Goal: Transaction & Acquisition: Purchase product/service

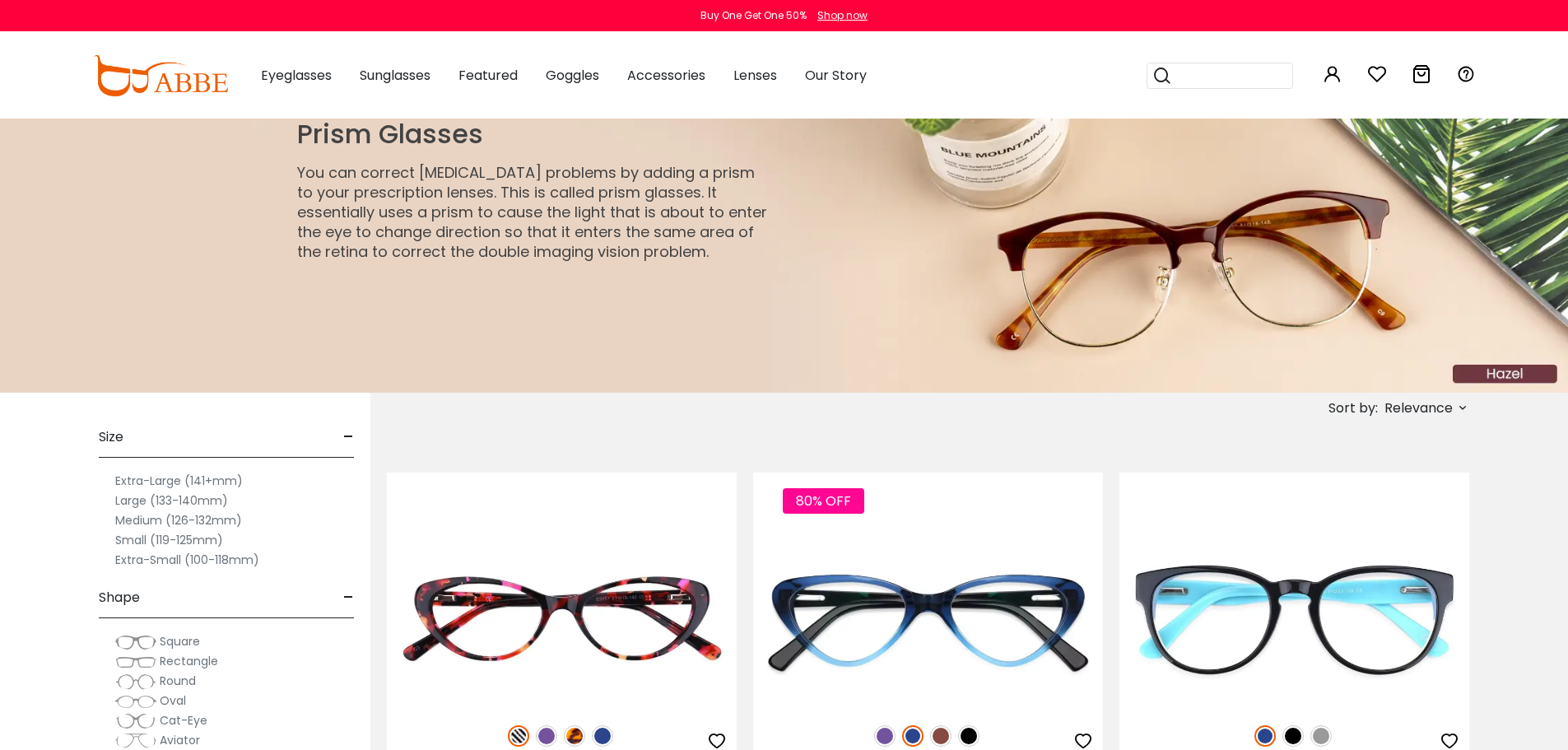
click at [172, 499] on label "Large (133-140mm)" at bounding box center [171, 500] width 112 height 20
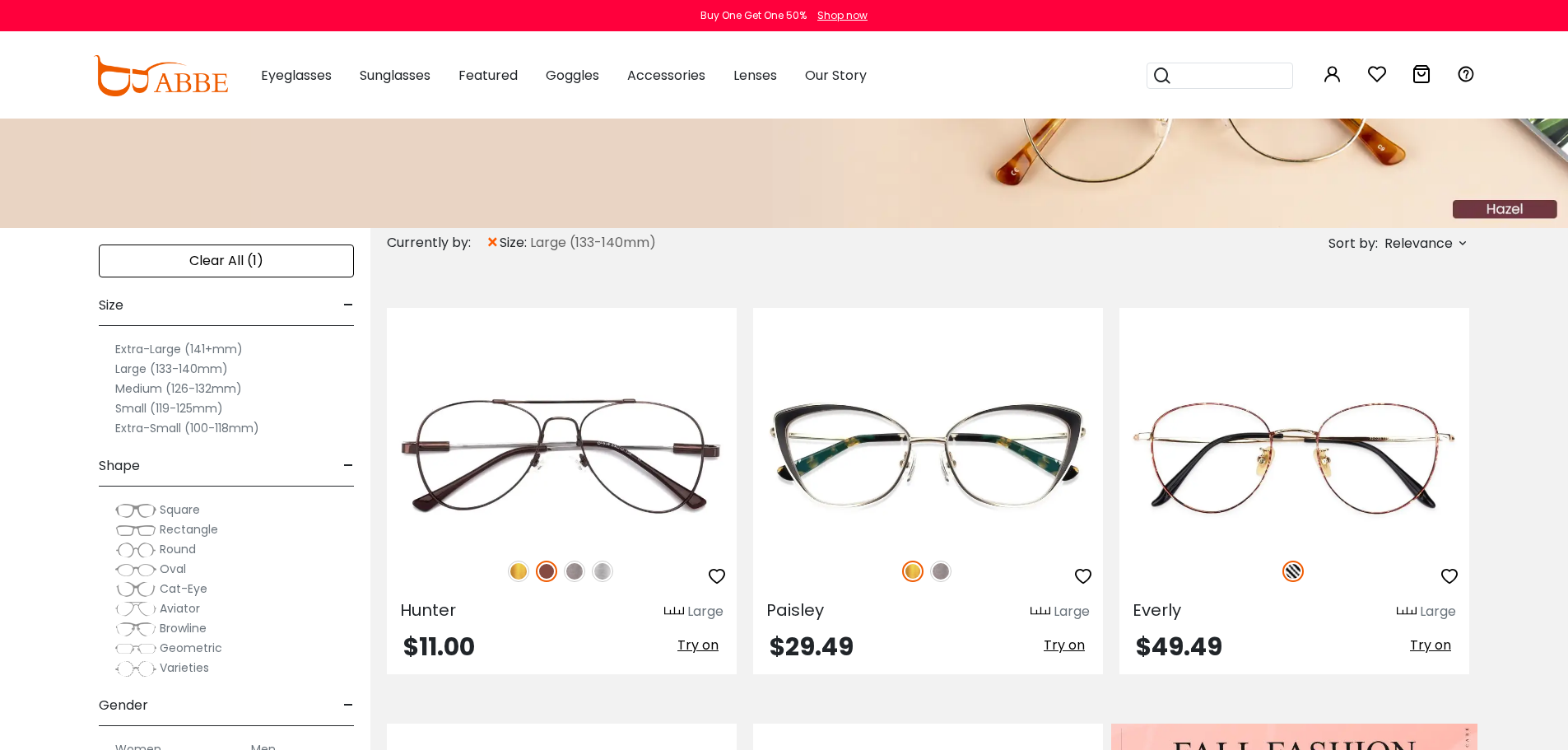
scroll to position [164, 0]
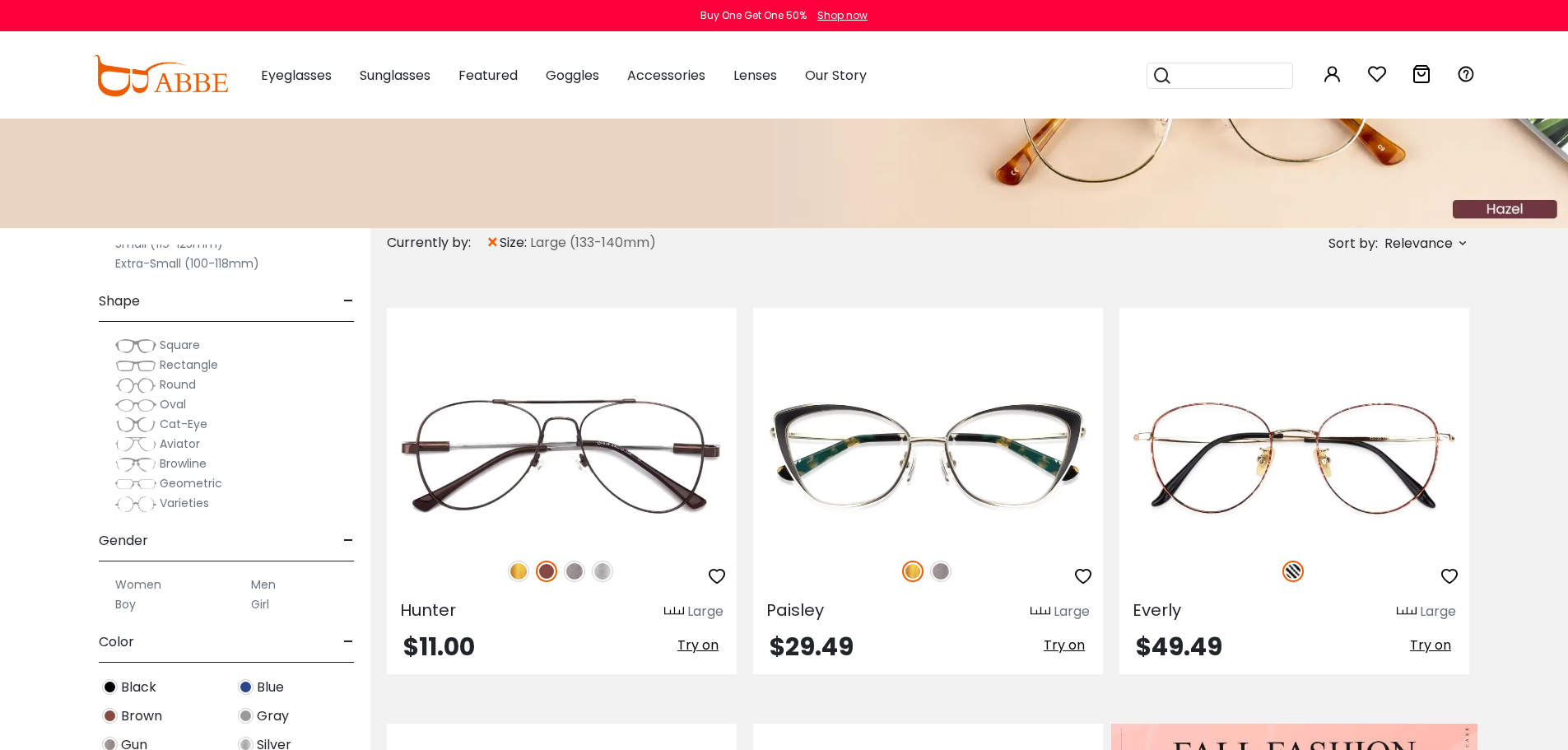
click at [160, 348] on span "Square" at bounding box center [180, 344] width 41 height 16
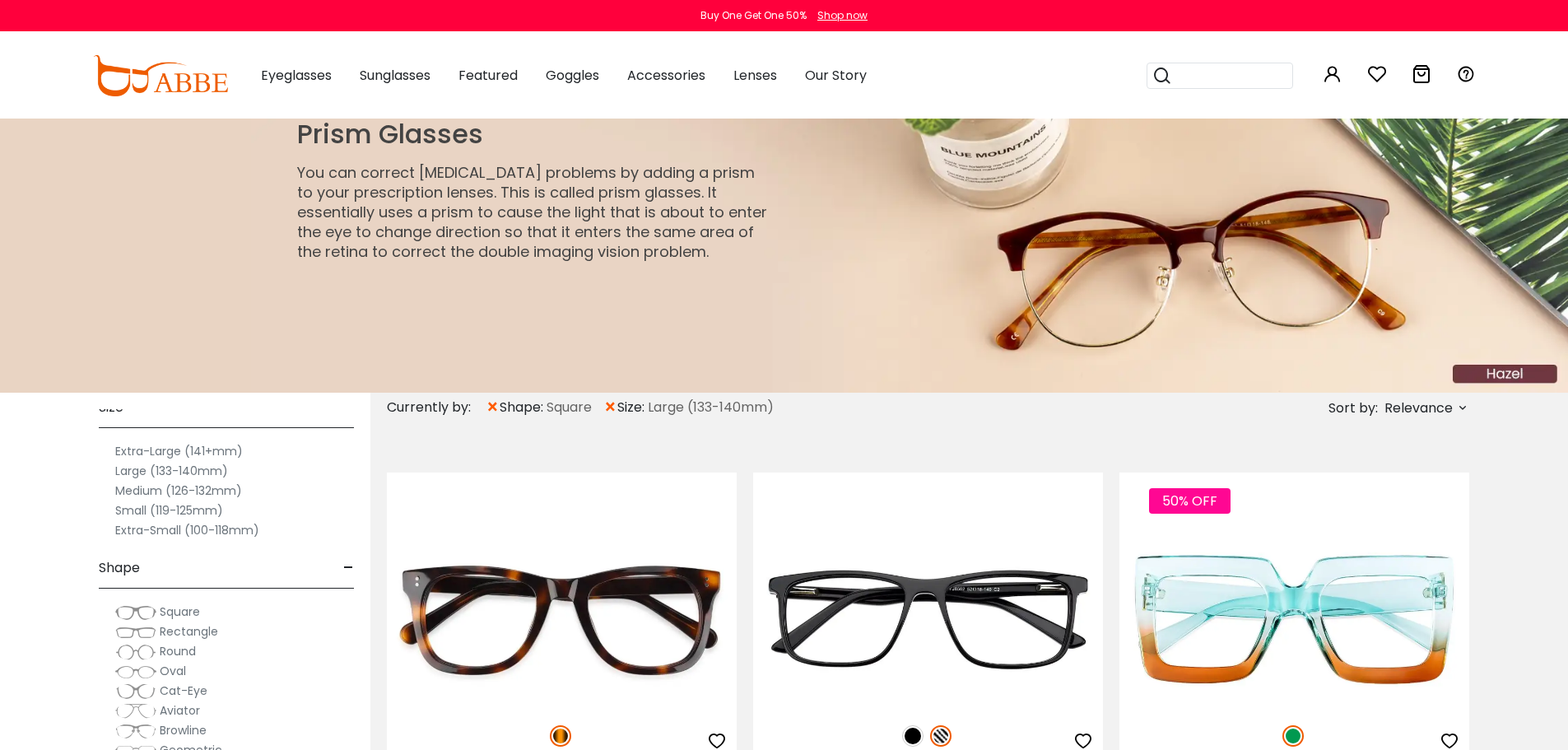
scroll to position [247, 0]
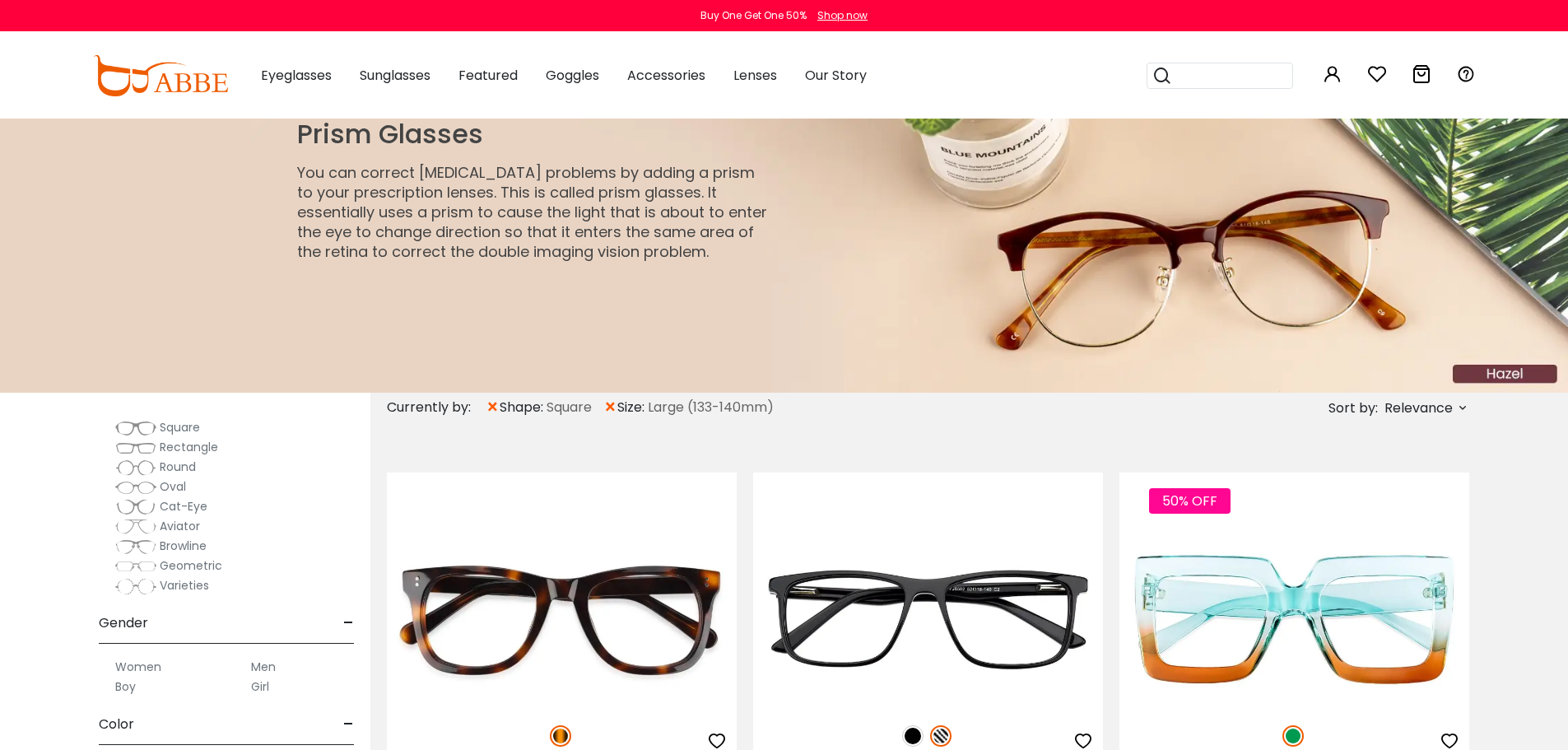
click at [163, 447] on span "Rectangle" at bounding box center [189, 446] width 59 height 16
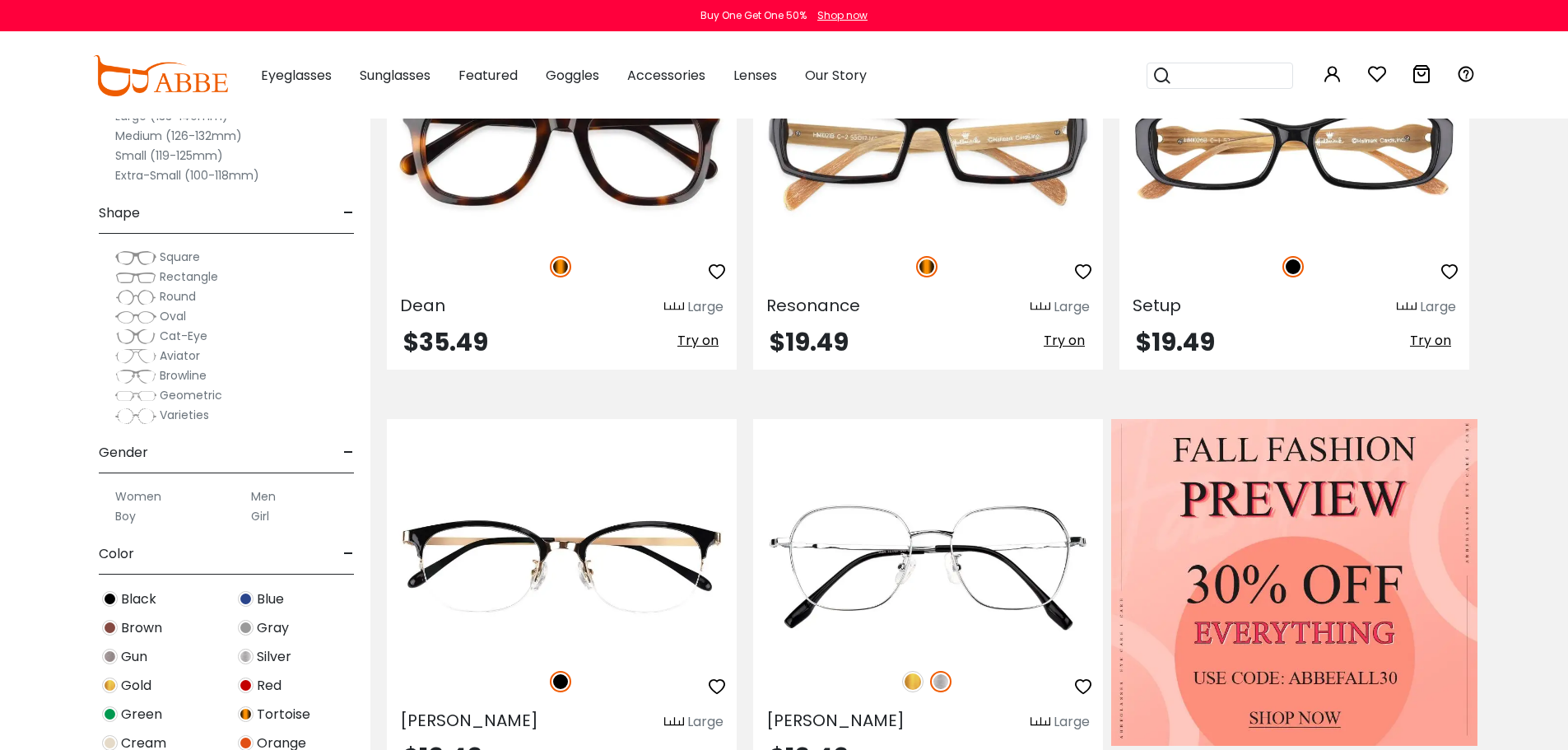
scroll to position [494, 0]
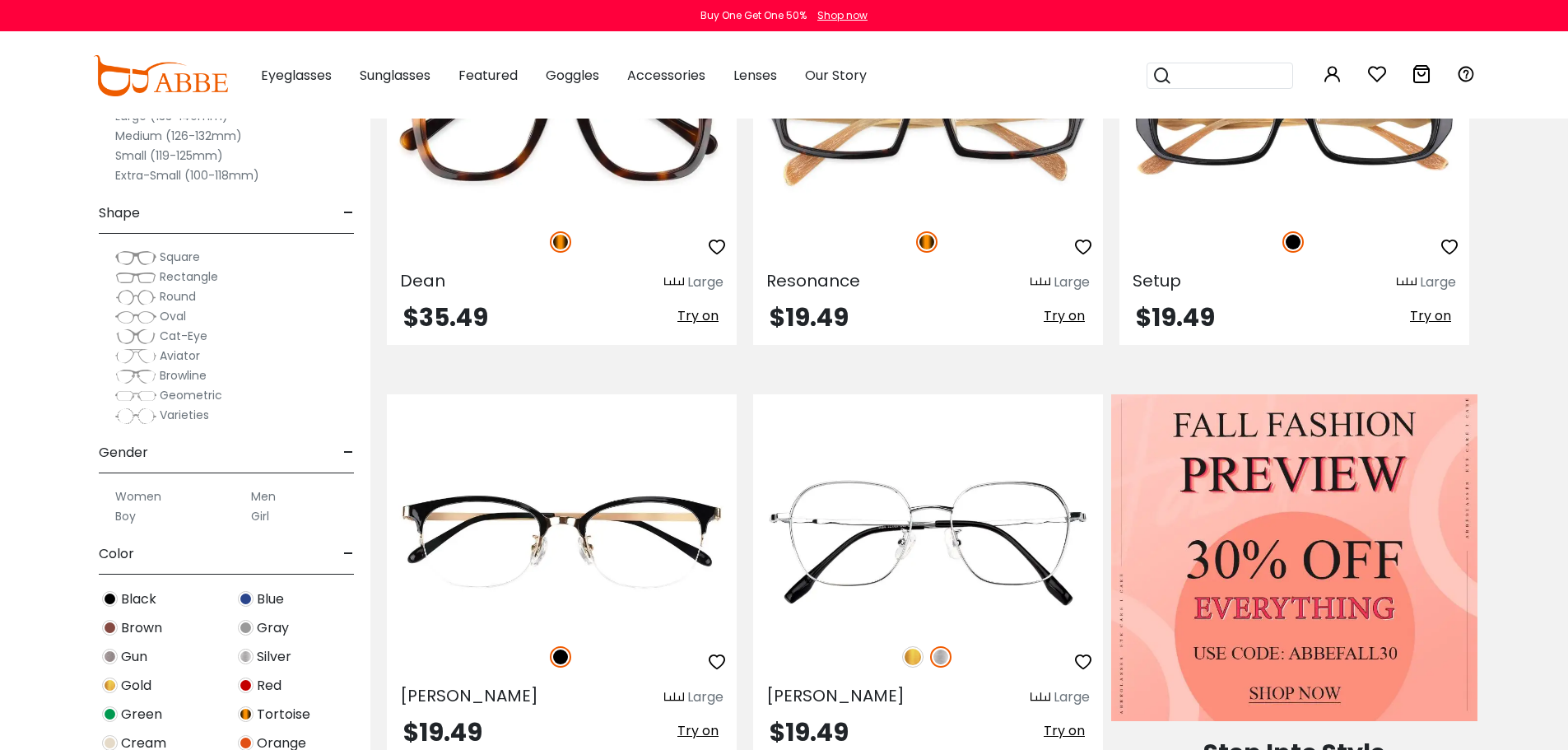
click at [254, 497] on label "Men" at bounding box center [263, 496] width 25 height 20
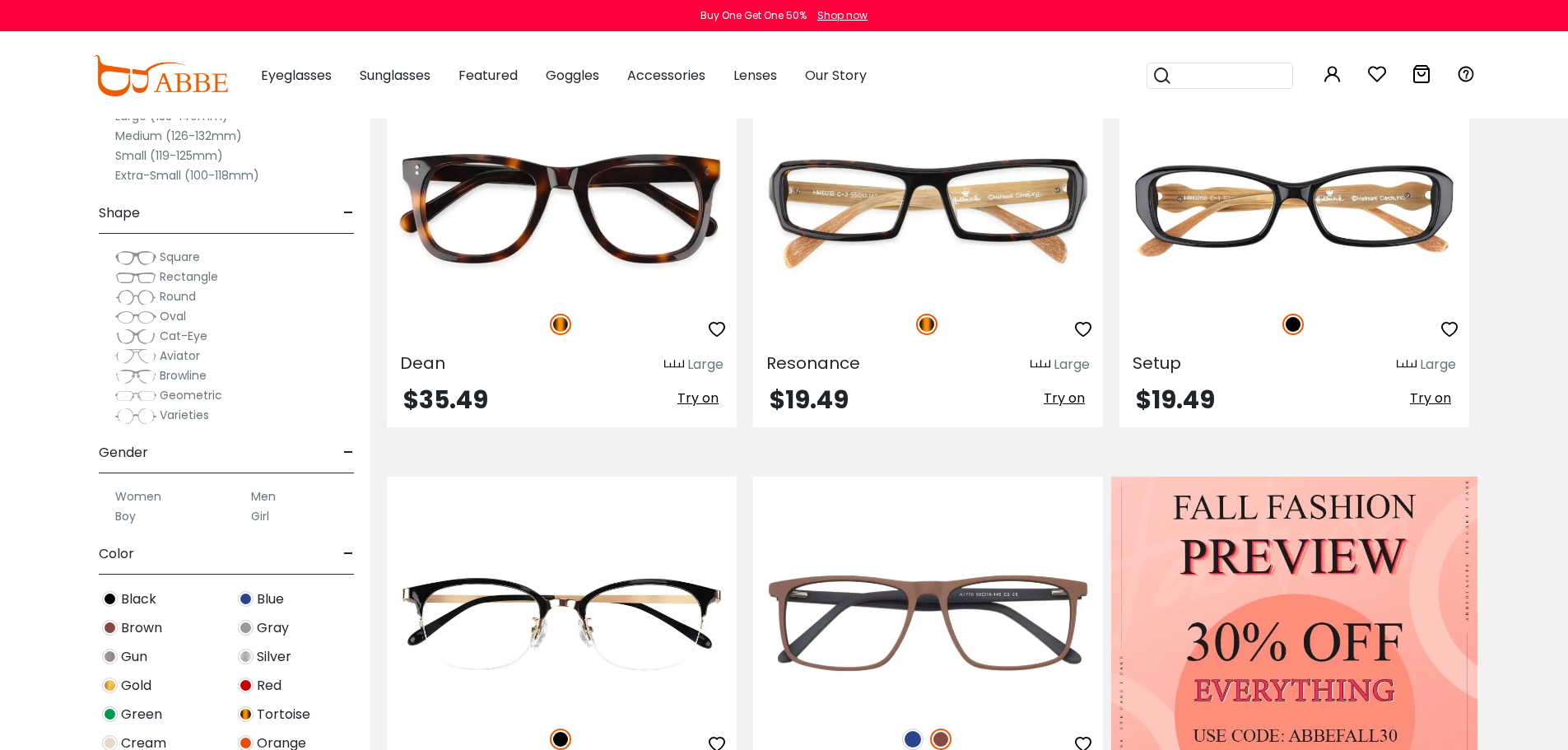
scroll to position [576, 0]
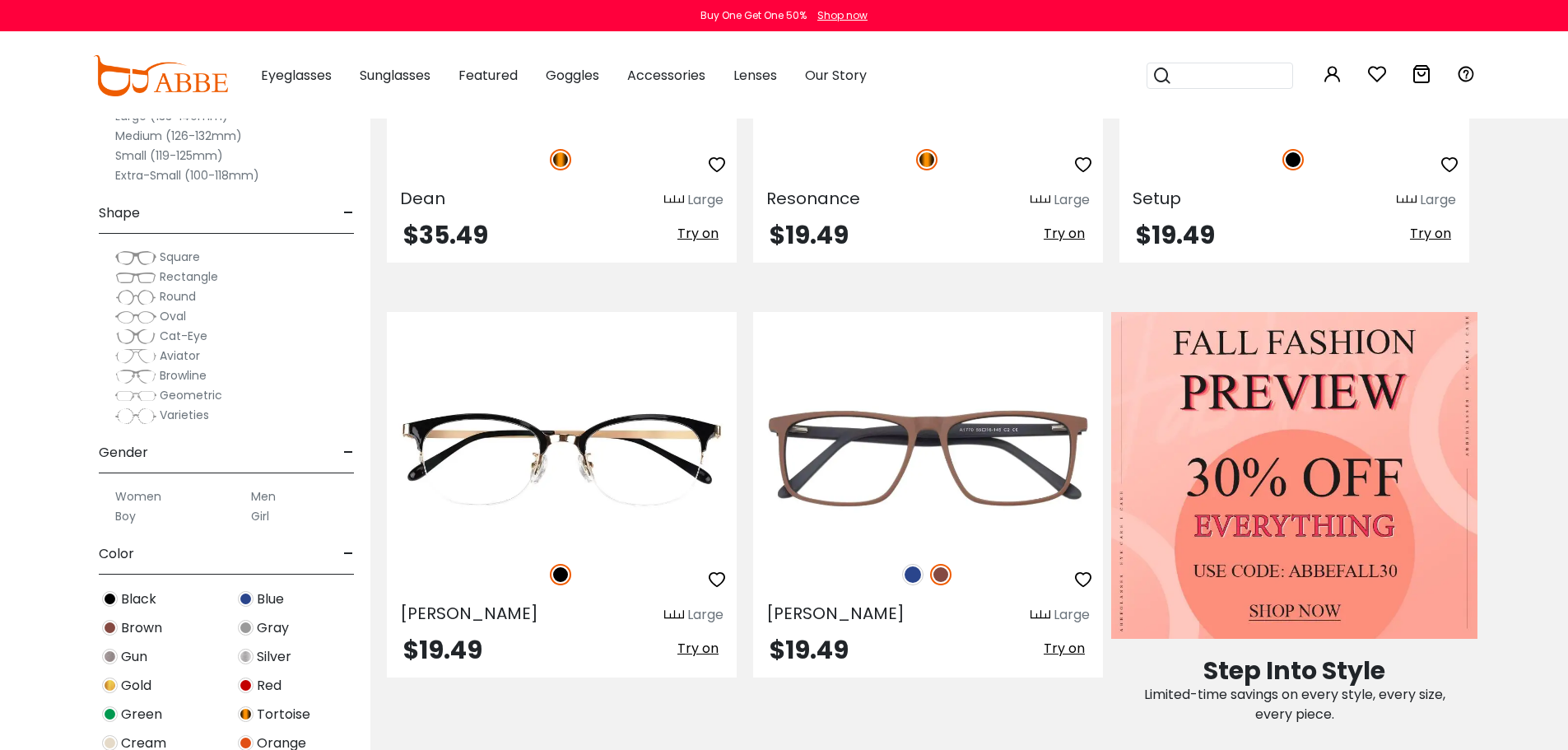
click at [133, 599] on span "Black" at bounding box center [138, 599] width 35 height 20
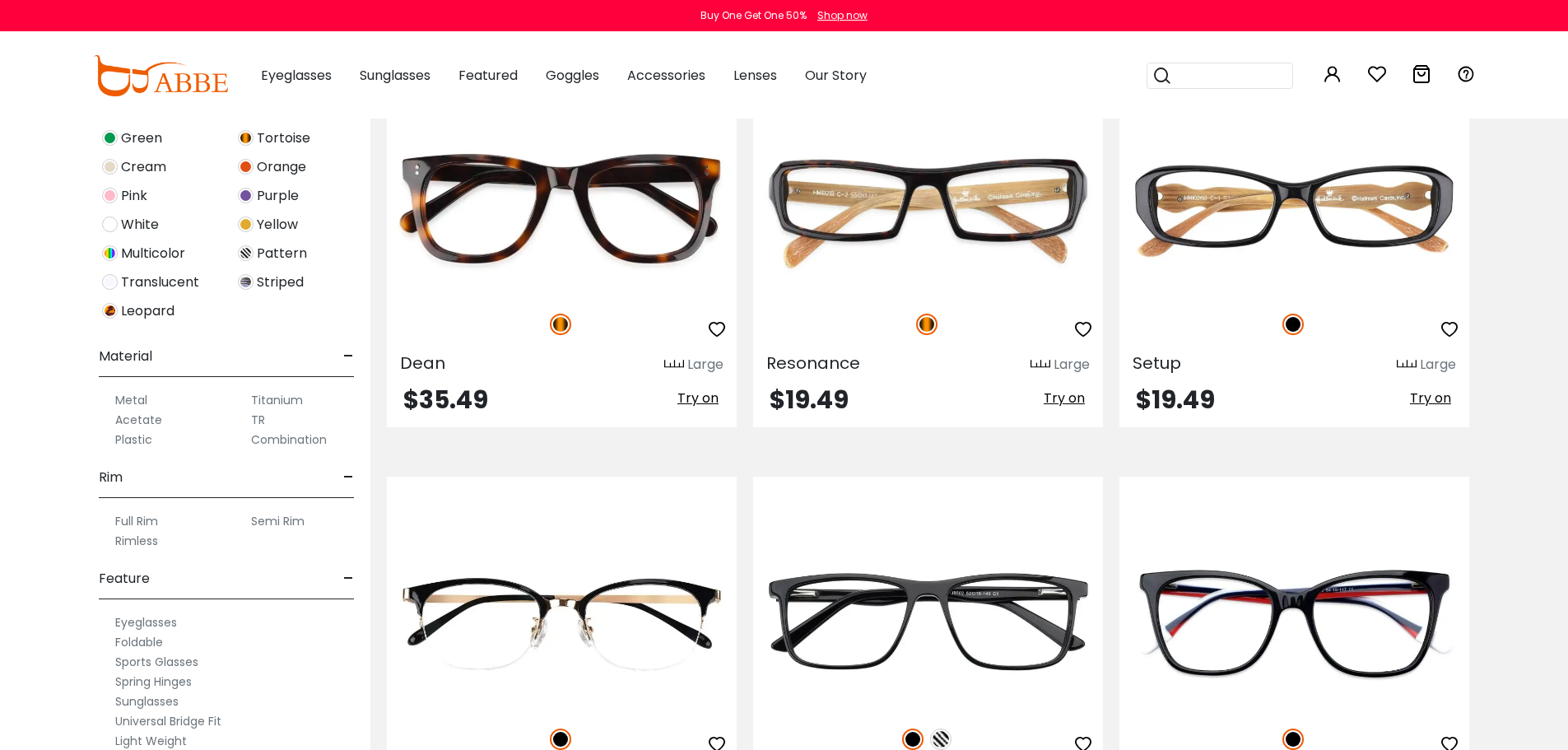
scroll to position [723, 0]
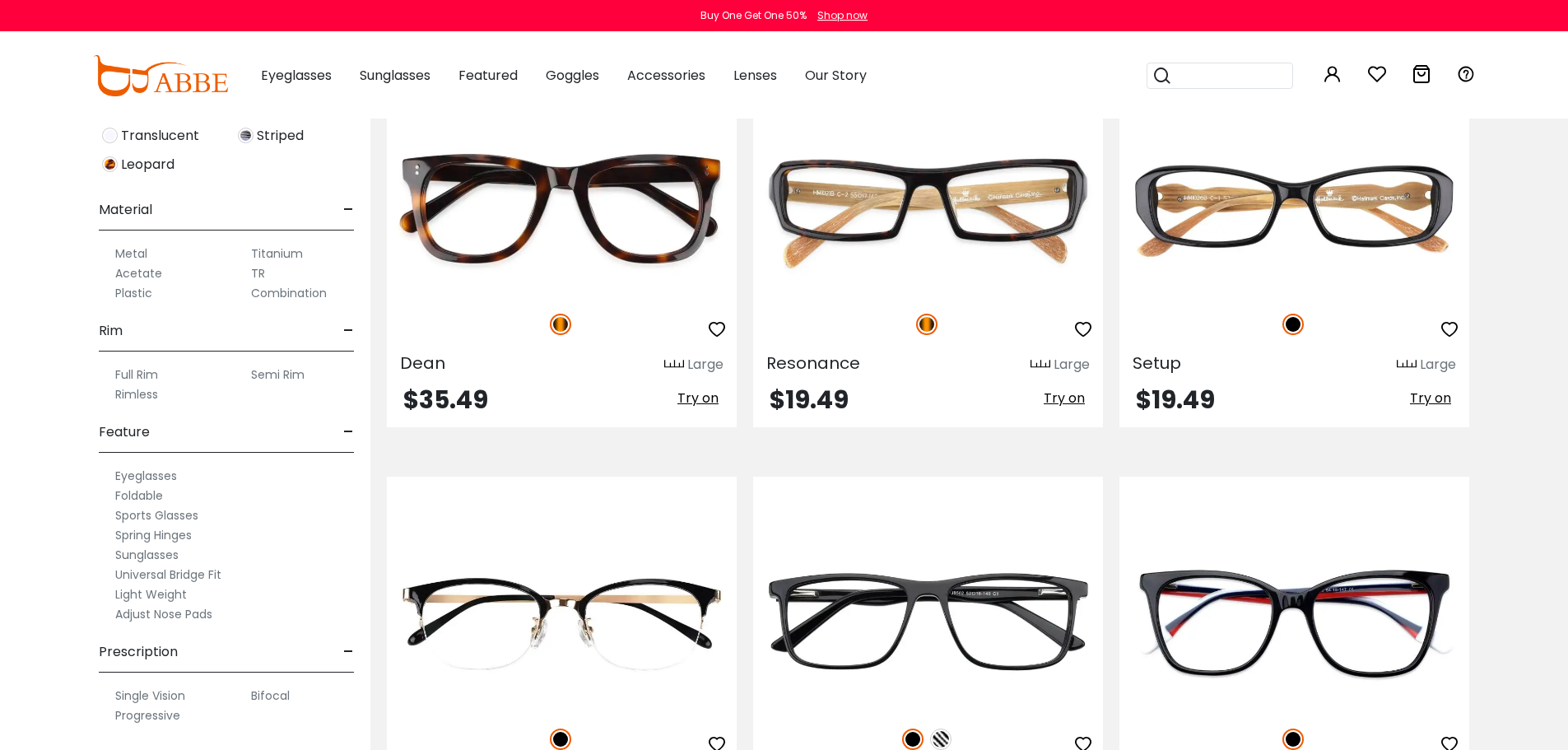
click at [132, 372] on label "Full Rim" at bounding box center [136, 375] width 42 height 20
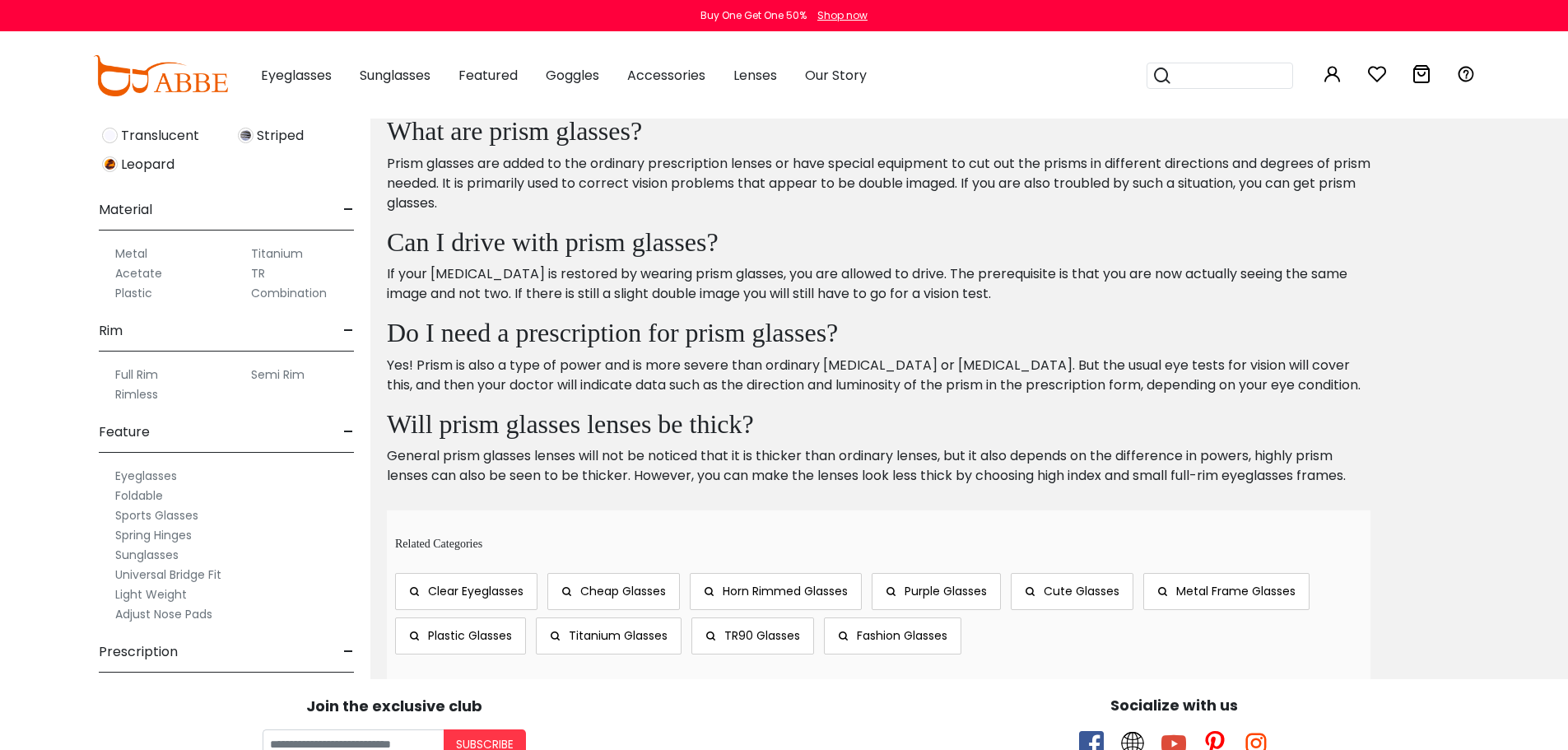
scroll to position [1152, 0]
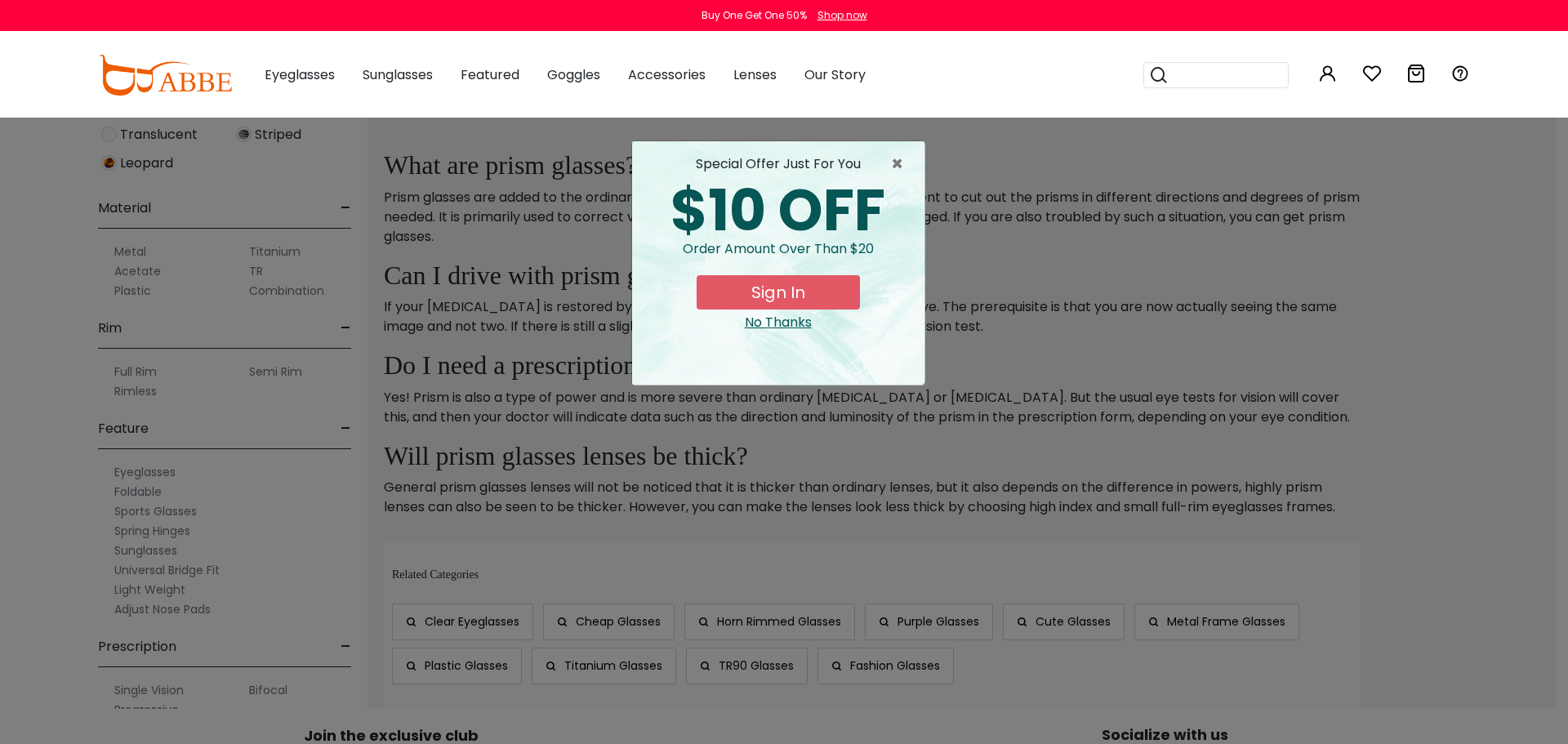
click at [786, 317] on div "No Thanks" at bounding box center [778, 323] width 266 height 20
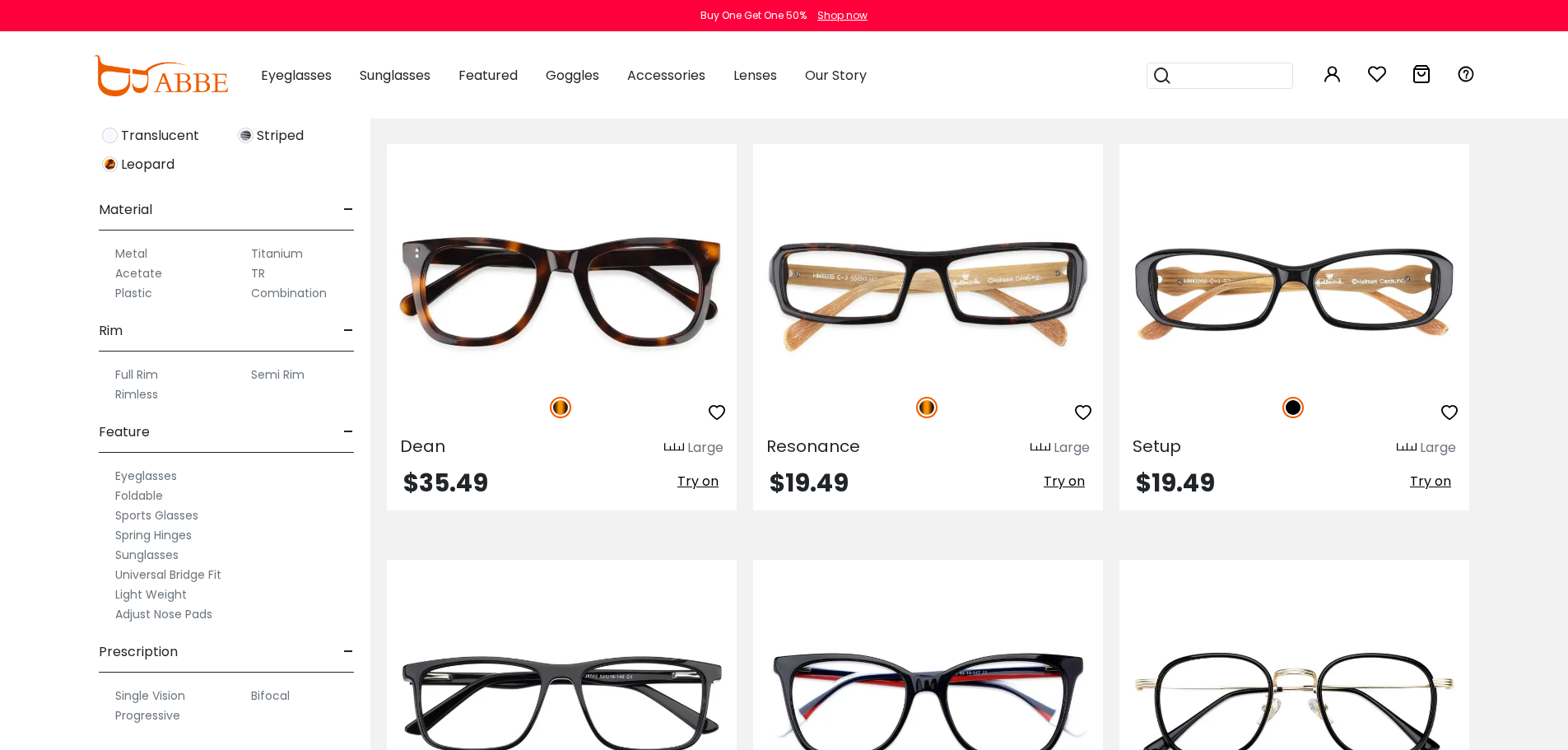
scroll to position [330, 0]
click at [145, 712] on label "Progressive" at bounding box center [147, 715] width 65 height 20
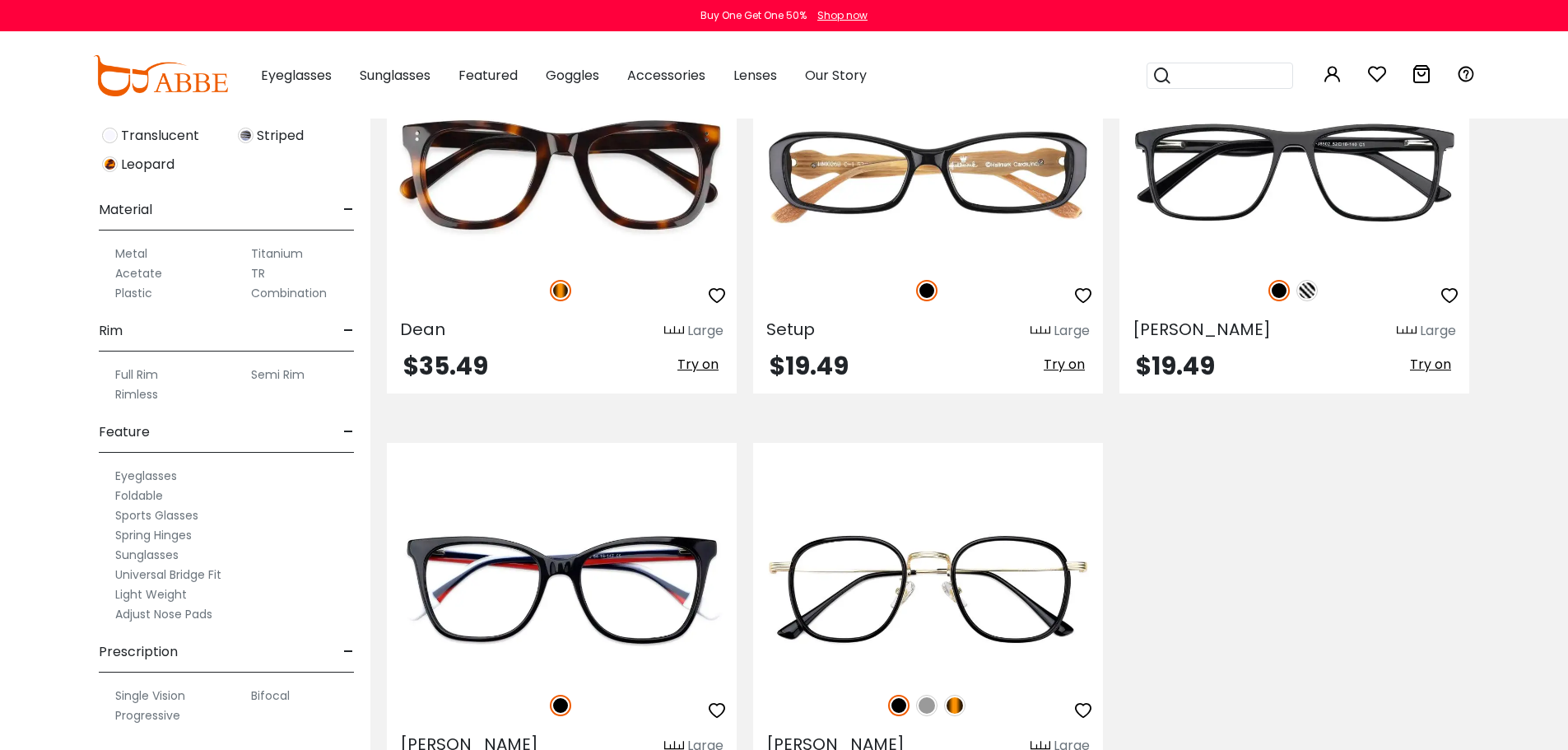
scroll to position [494, 0]
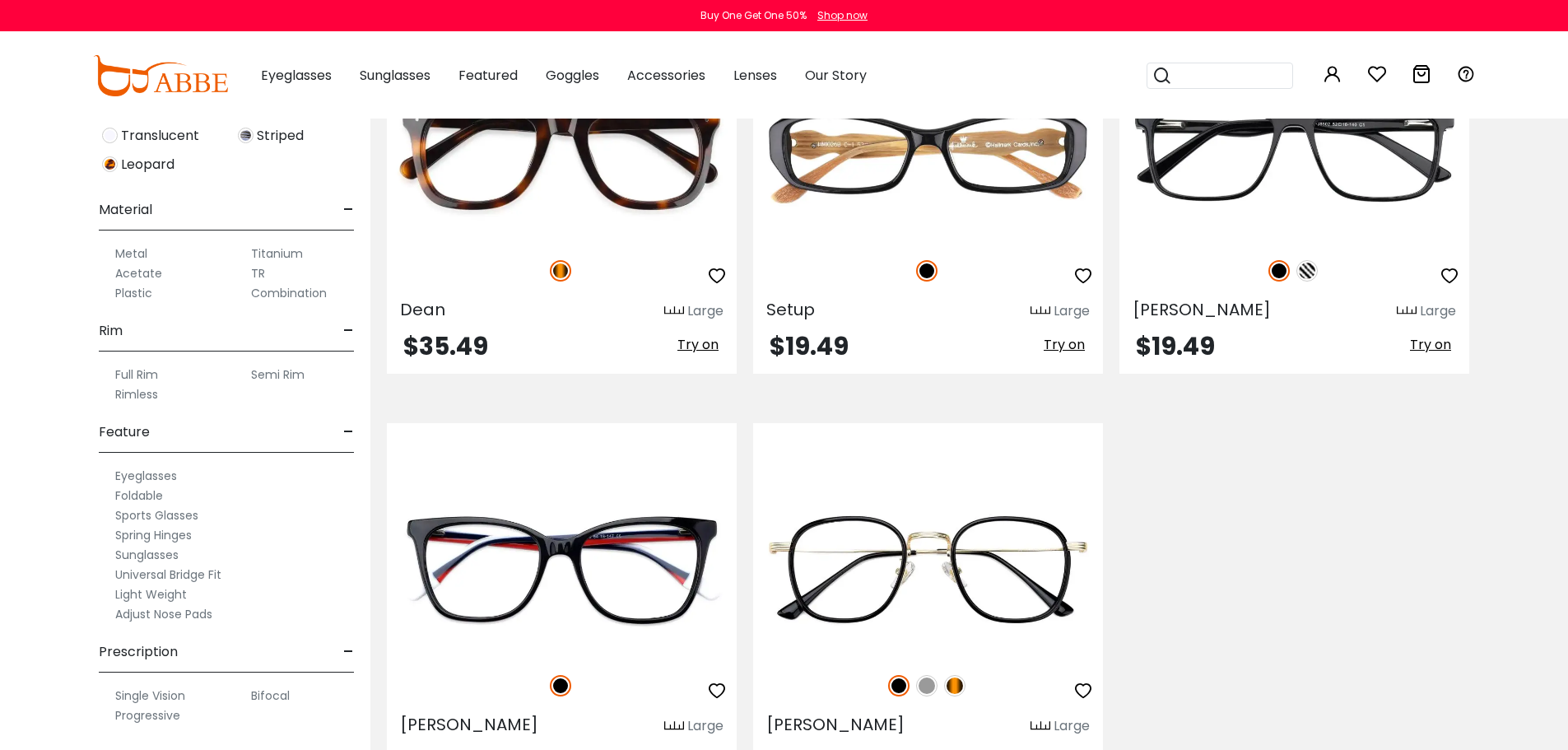
click at [344, 651] on span "-" at bounding box center [349, 652] width 10 height 40
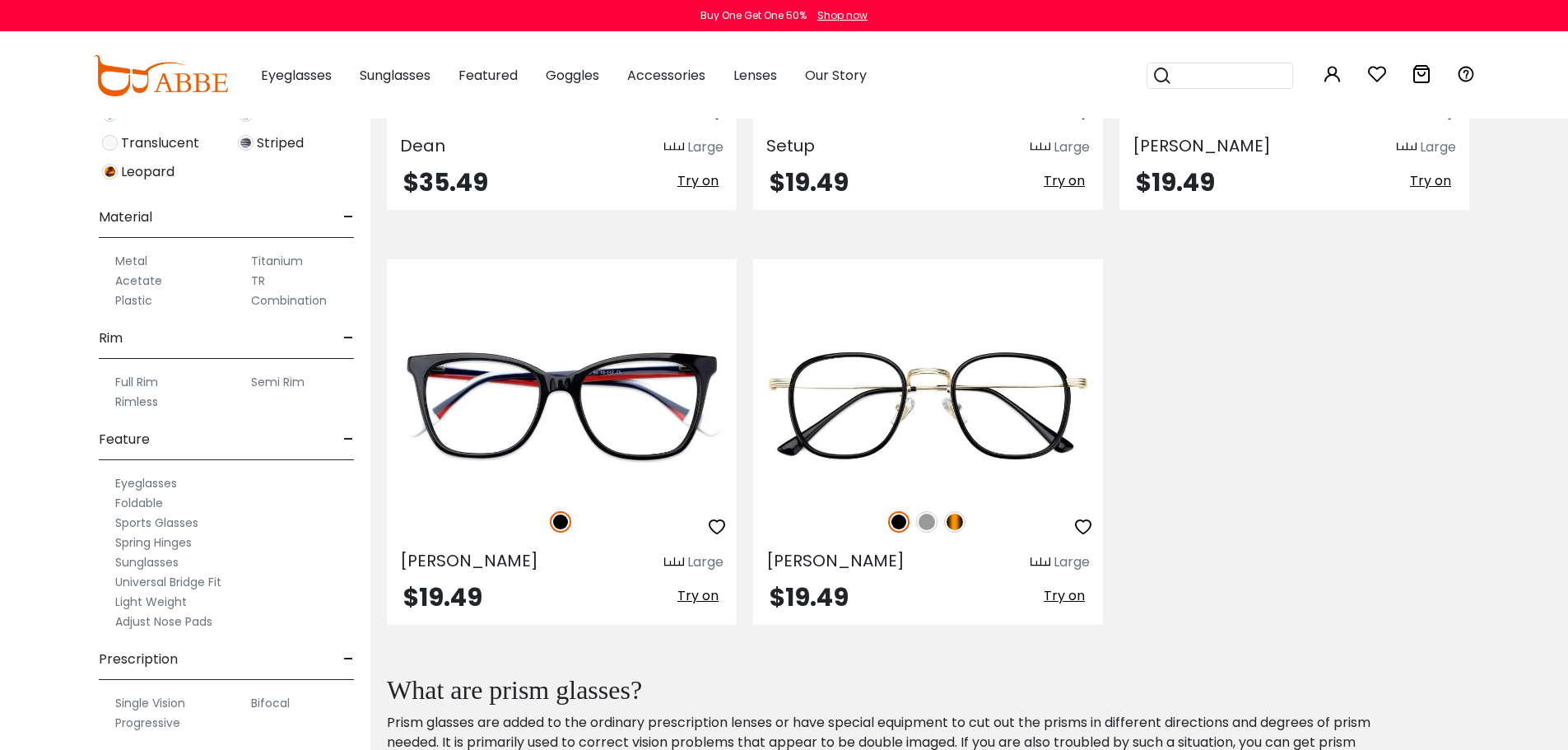
scroll to position [723, 0]
click at [155, 711] on label "Progressive" at bounding box center [147, 715] width 65 height 20
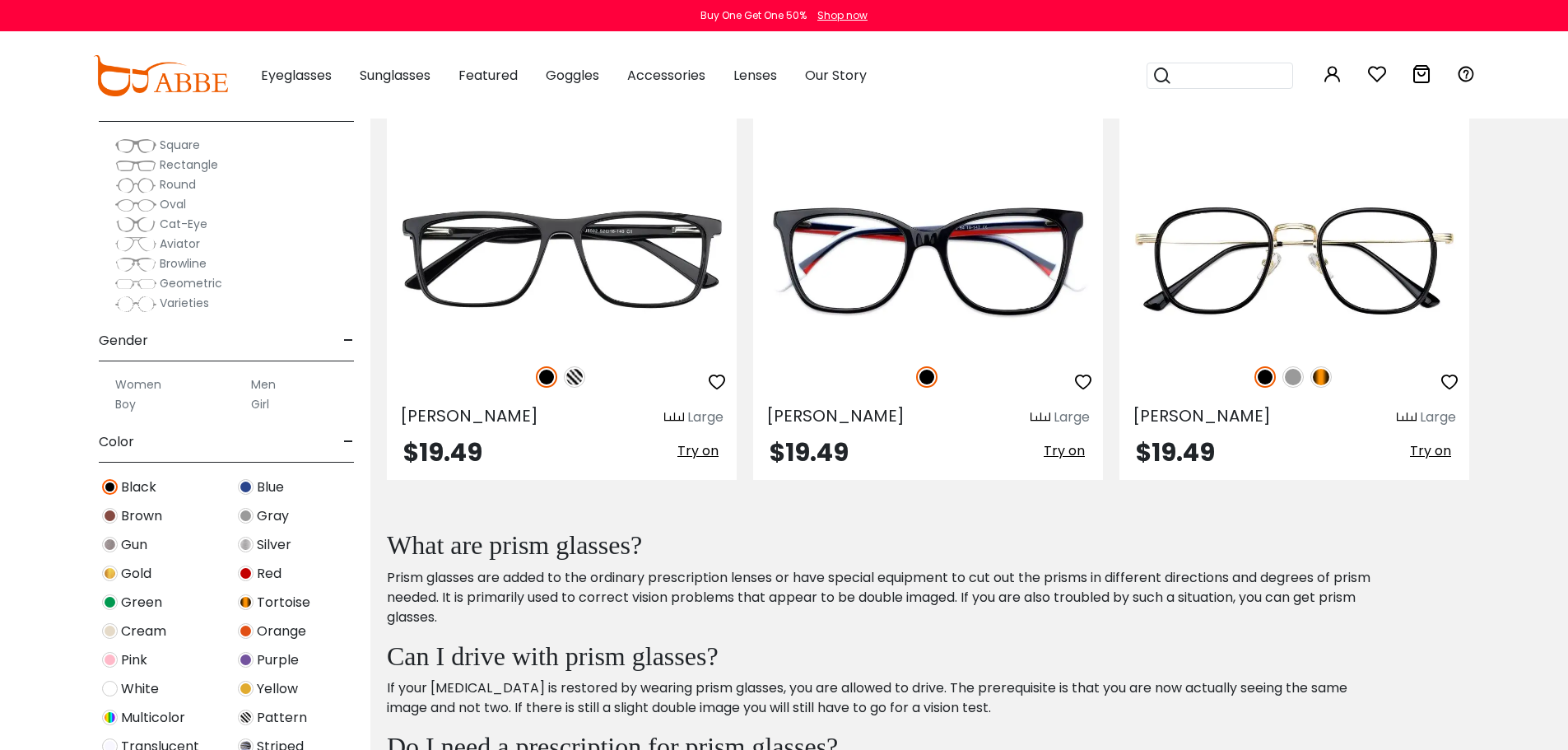
scroll to position [771, 0]
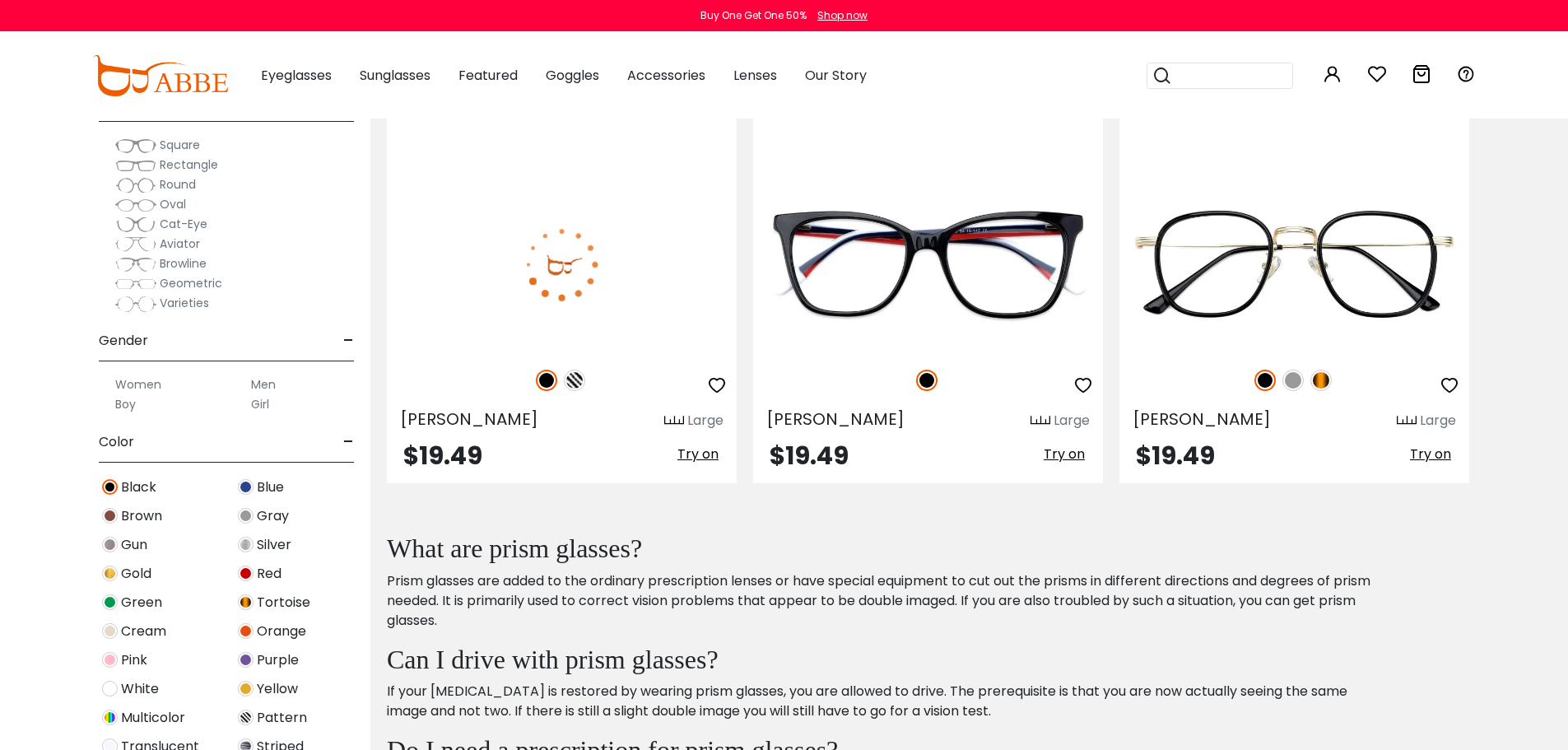
click at [443, 281] on img at bounding box center [561, 265] width 349 height 176
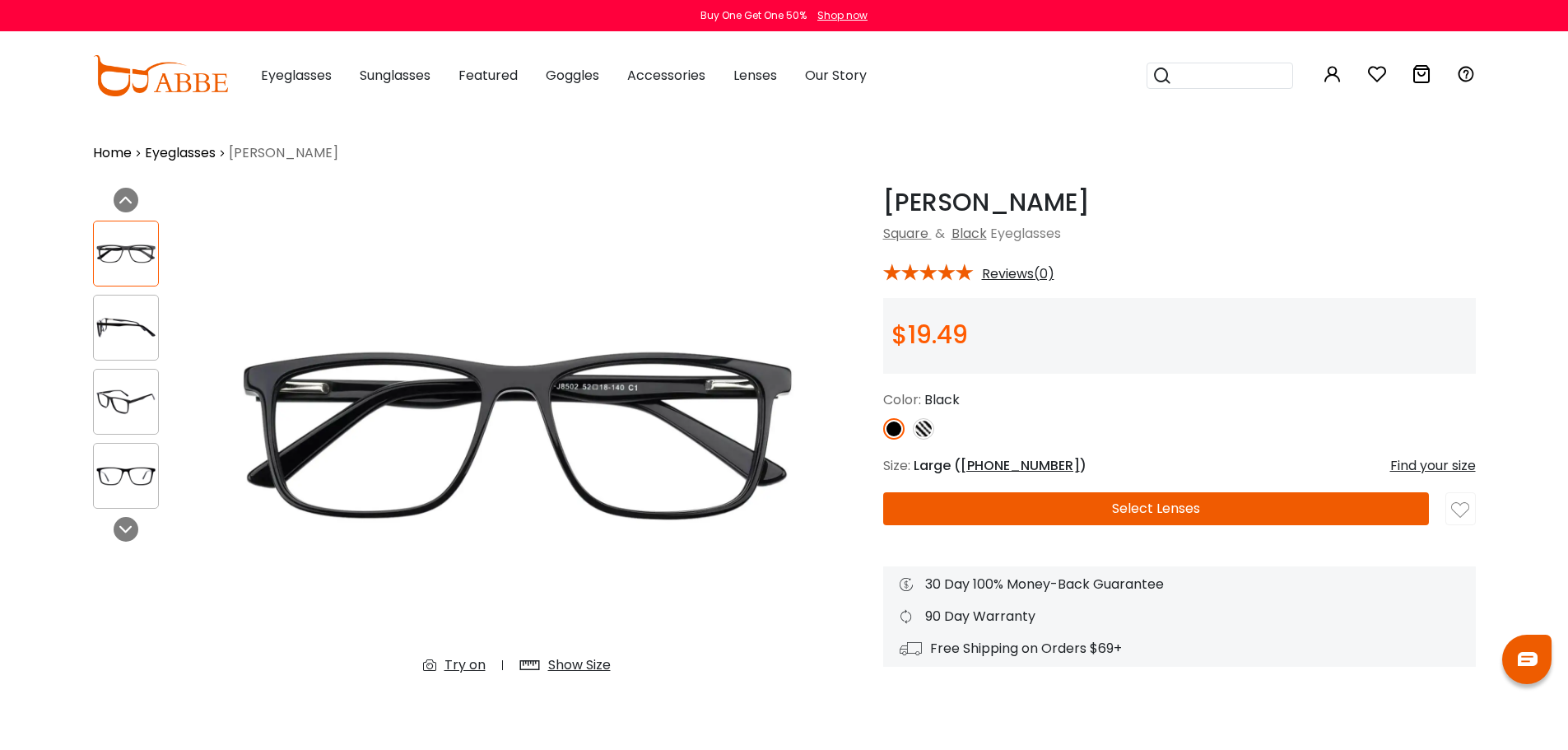
click at [1072, 513] on button "Select Lenses" at bounding box center [1155, 509] width 546 height 33
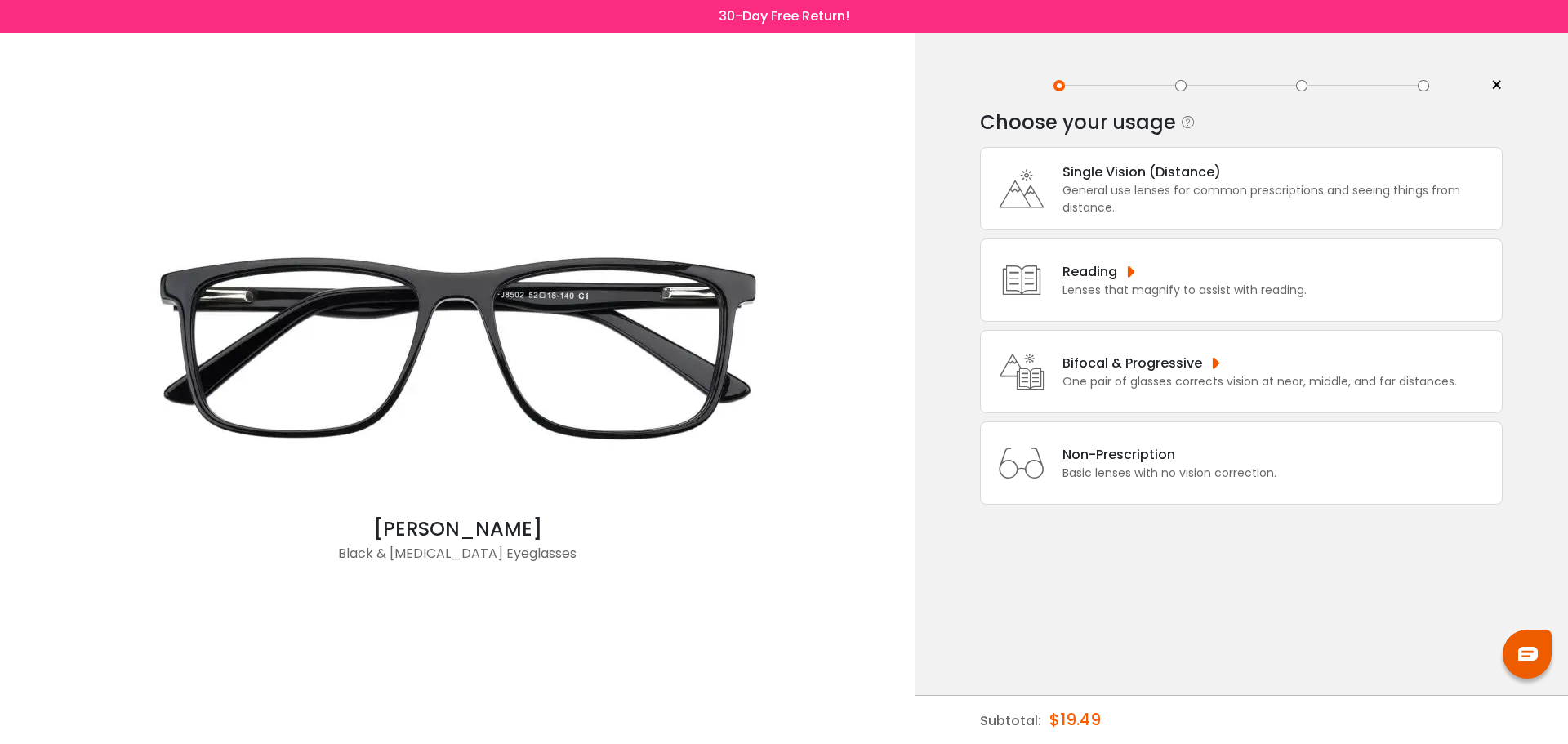
click at [1118, 379] on div "One pair of glasses corrects vision at near, middle, and far distances." at bounding box center [1260, 382] width 395 height 17
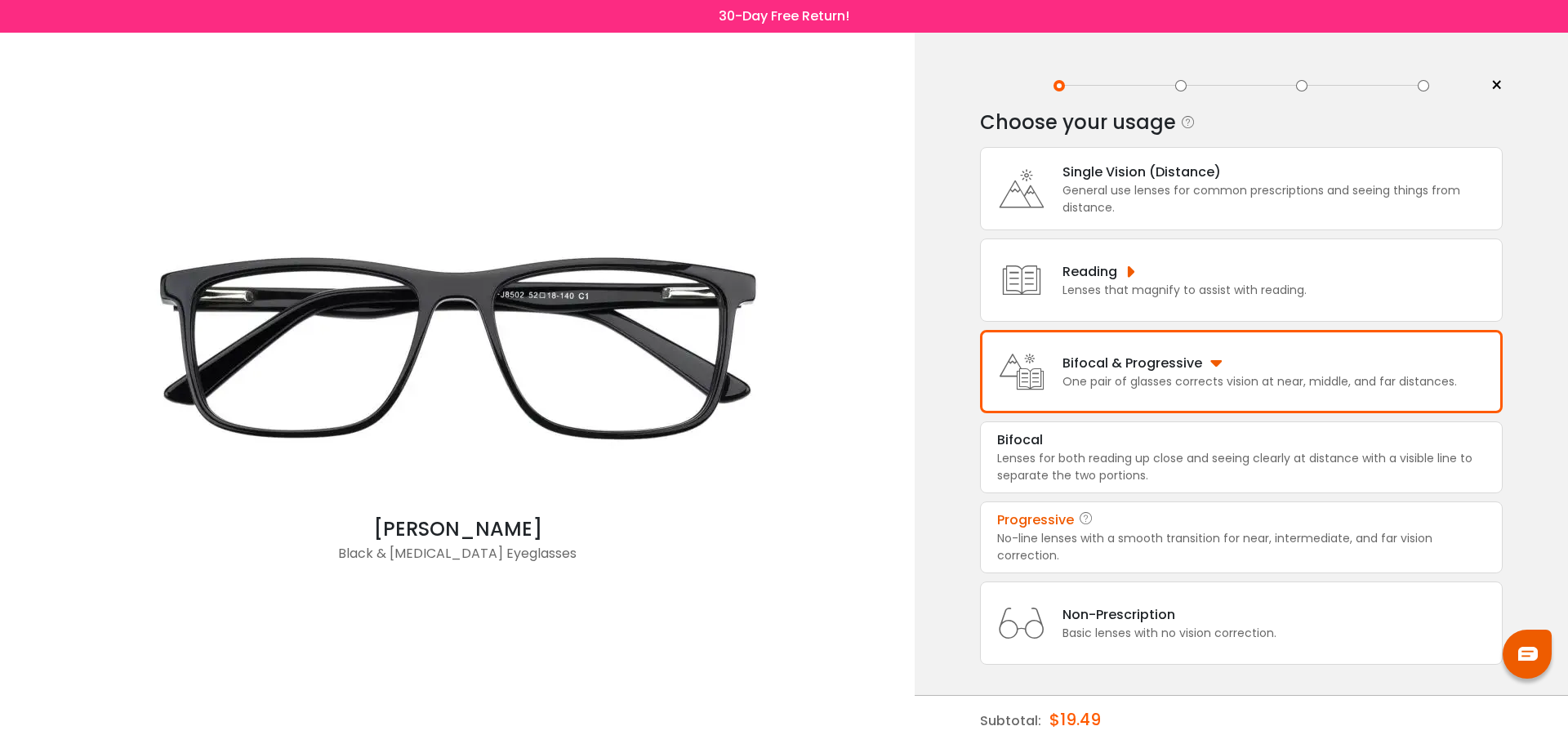
click at [1041, 521] on div "Progressive" at bounding box center [1035, 520] width 76 height 20
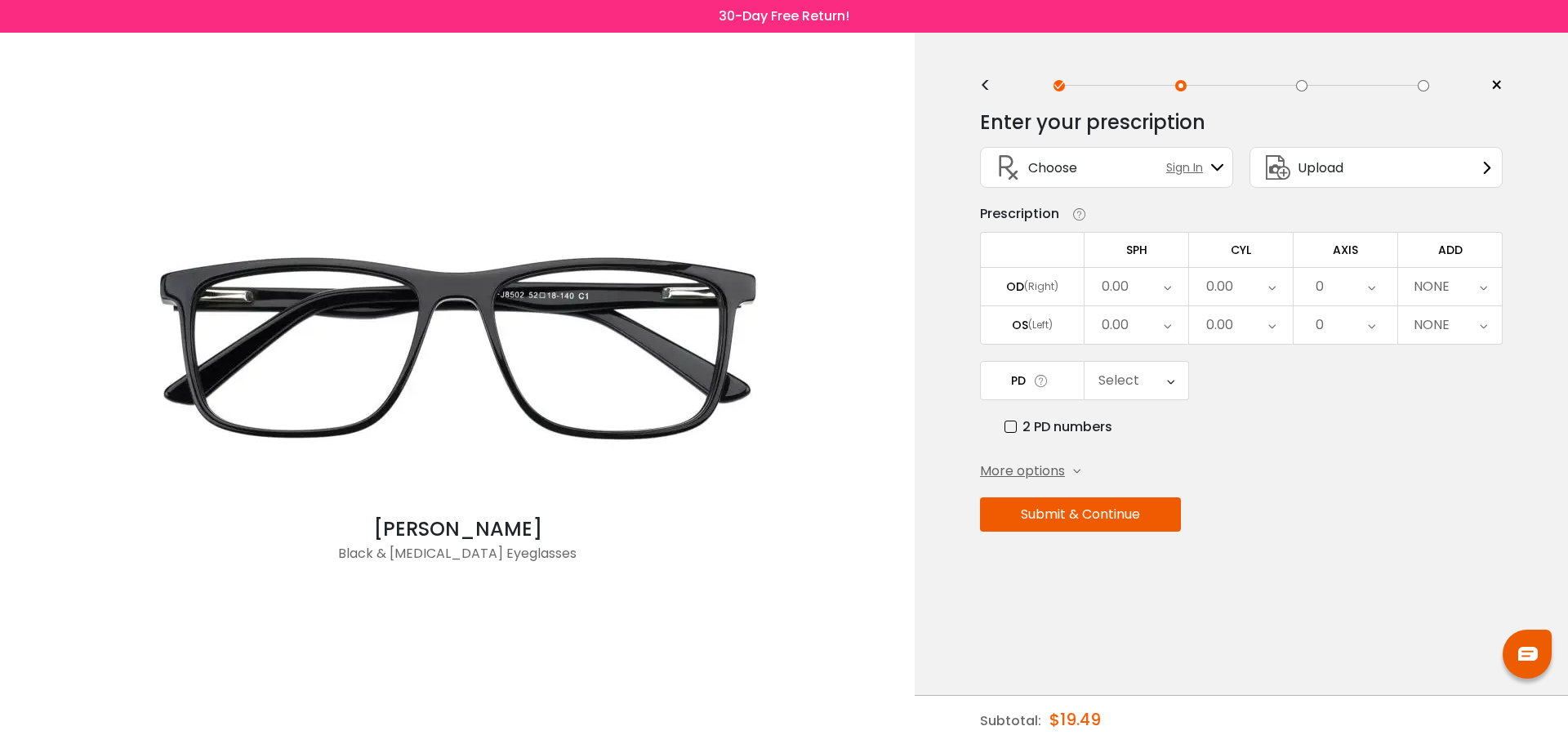
click at [1179, 288] on div "0.00" at bounding box center [1136, 287] width 104 height 38
click at [1137, 481] on li "+1.75" at bounding box center [1136, 480] width 104 height 29
click at [1480, 284] on icon at bounding box center [1483, 287] width 8 height 38
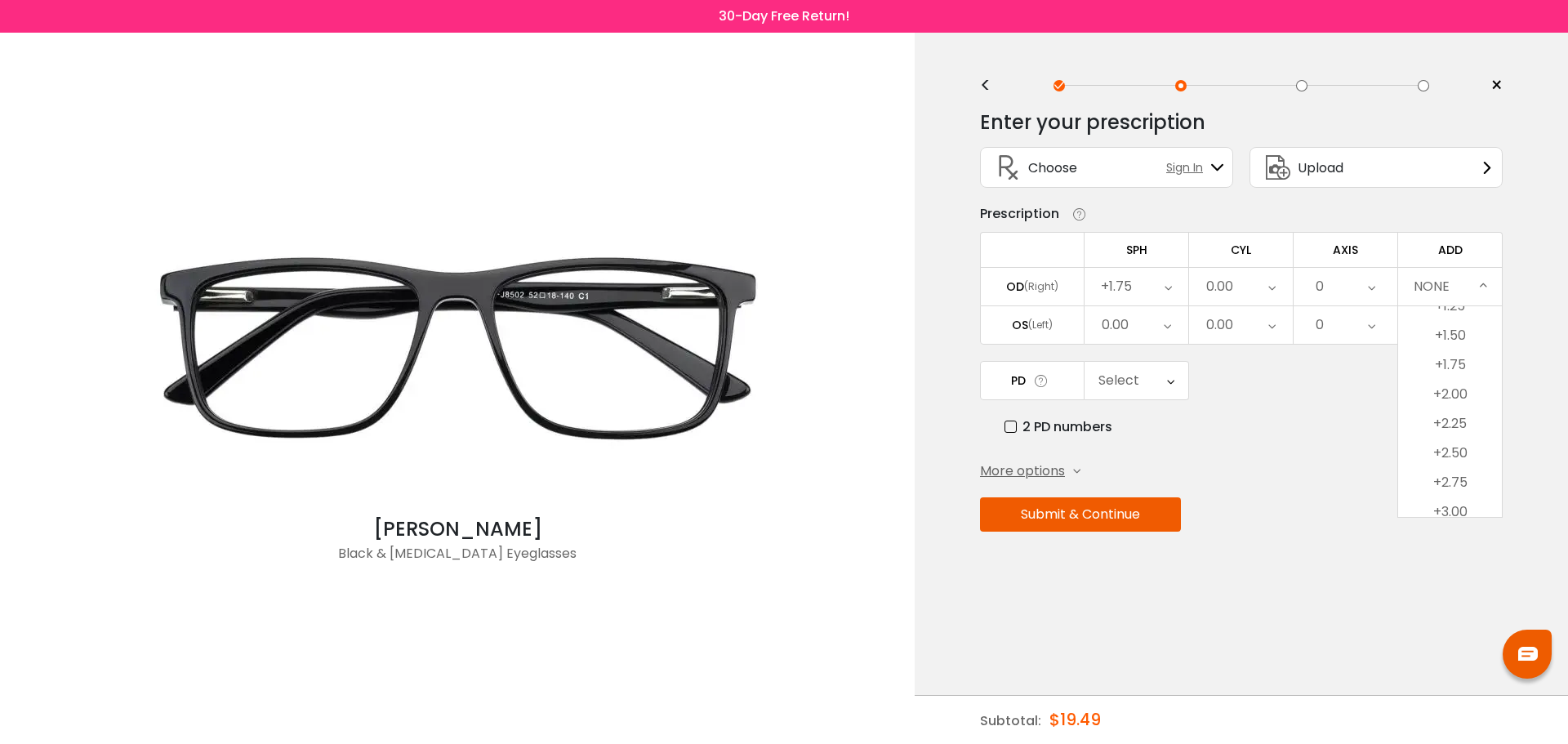
click at [1439, 425] on li "+2.25" at bounding box center [1450, 424] width 104 height 29
click at [1171, 337] on icon at bounding box center [1167, 325] width 8 height 38
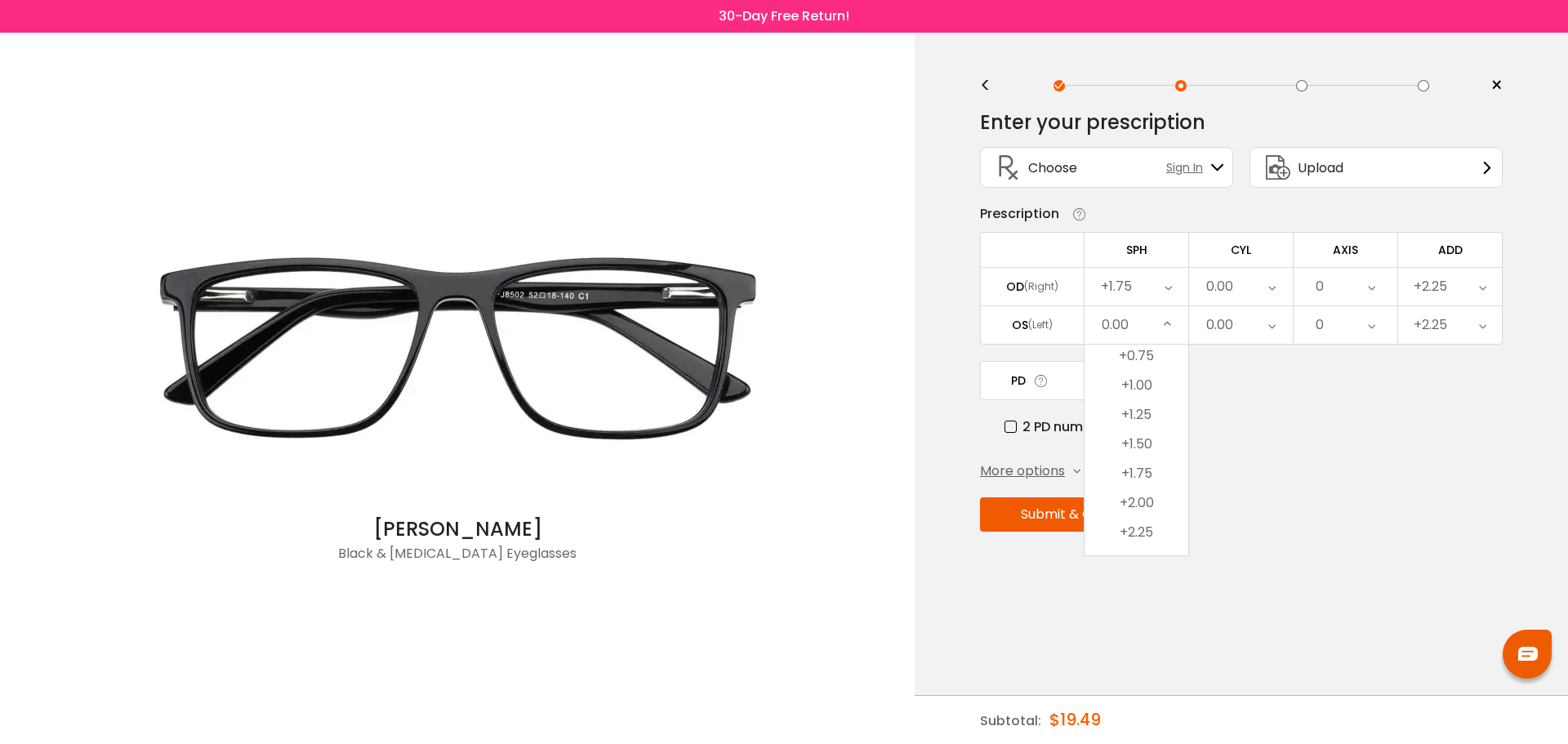
scroll to position [2483, 0]
click at [1136, 437] on li "+1.50" at bounding box center [1136, 434] width 104 height 29
click at [1277, 327] on div "0.00" at bounding box center [1241, 325] width 104 height 38
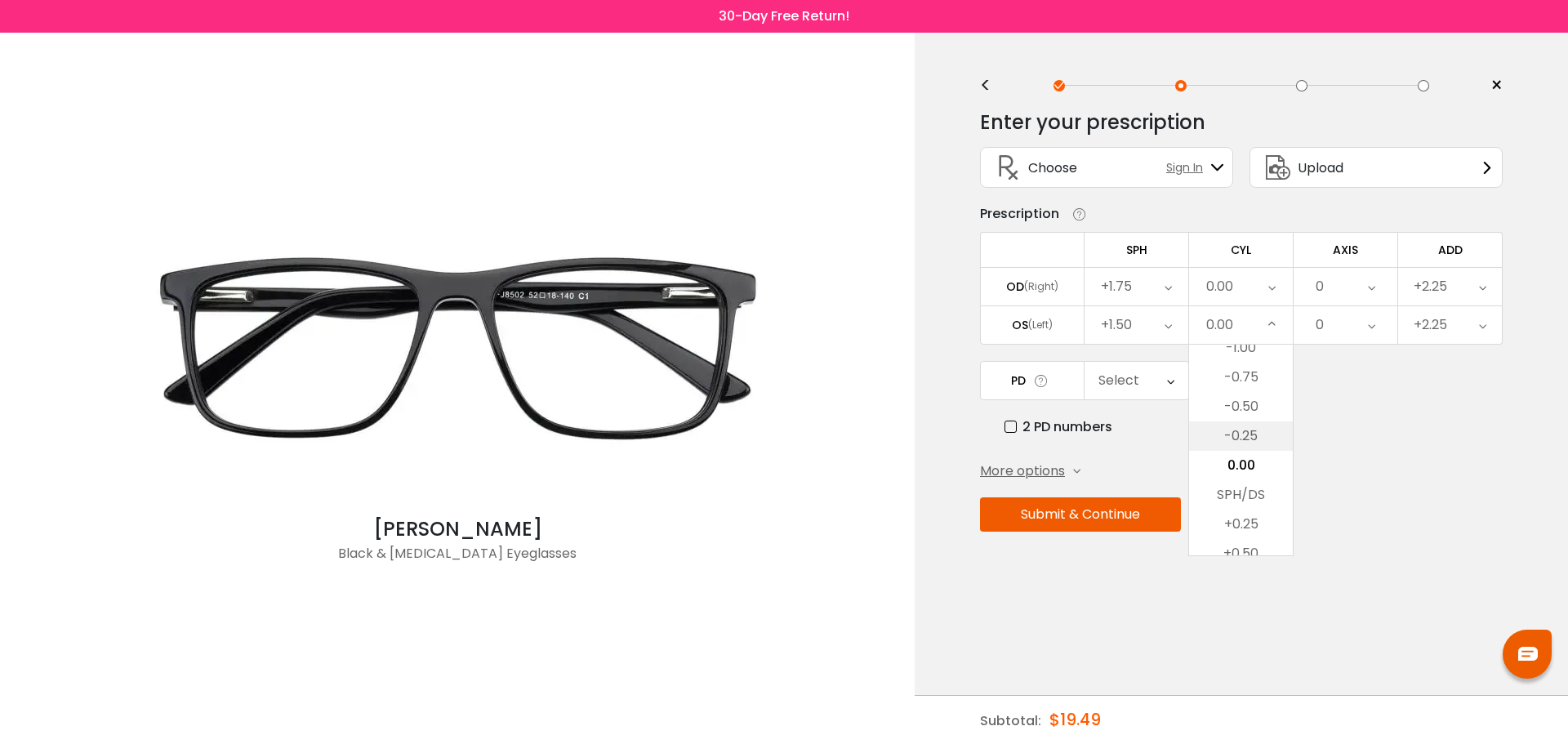
click at [1240, 442] on li "-0.25" at bounding box center [1241, 436] width 104 height 29
click at [1362, 324] on div "0" at bounding box center [1346, 325] width 104 height 38
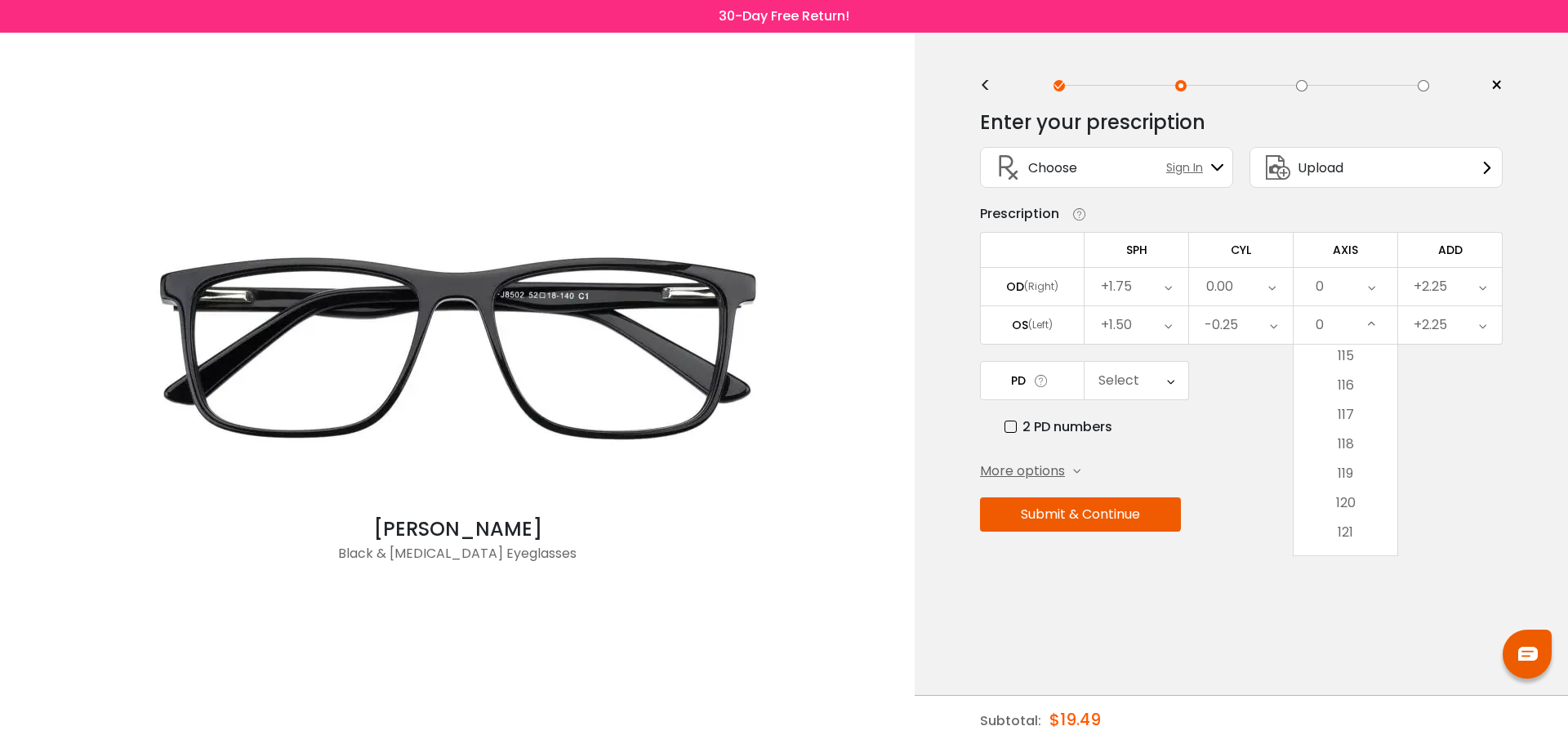
scroll to position [3383, 0]
click at [1347, 360] on li "115" at bounding box center [1346, 358] width 104 height 29
click at [1037, 469] on span "More options" at bounding box center [1022, 471] width 85 height 20
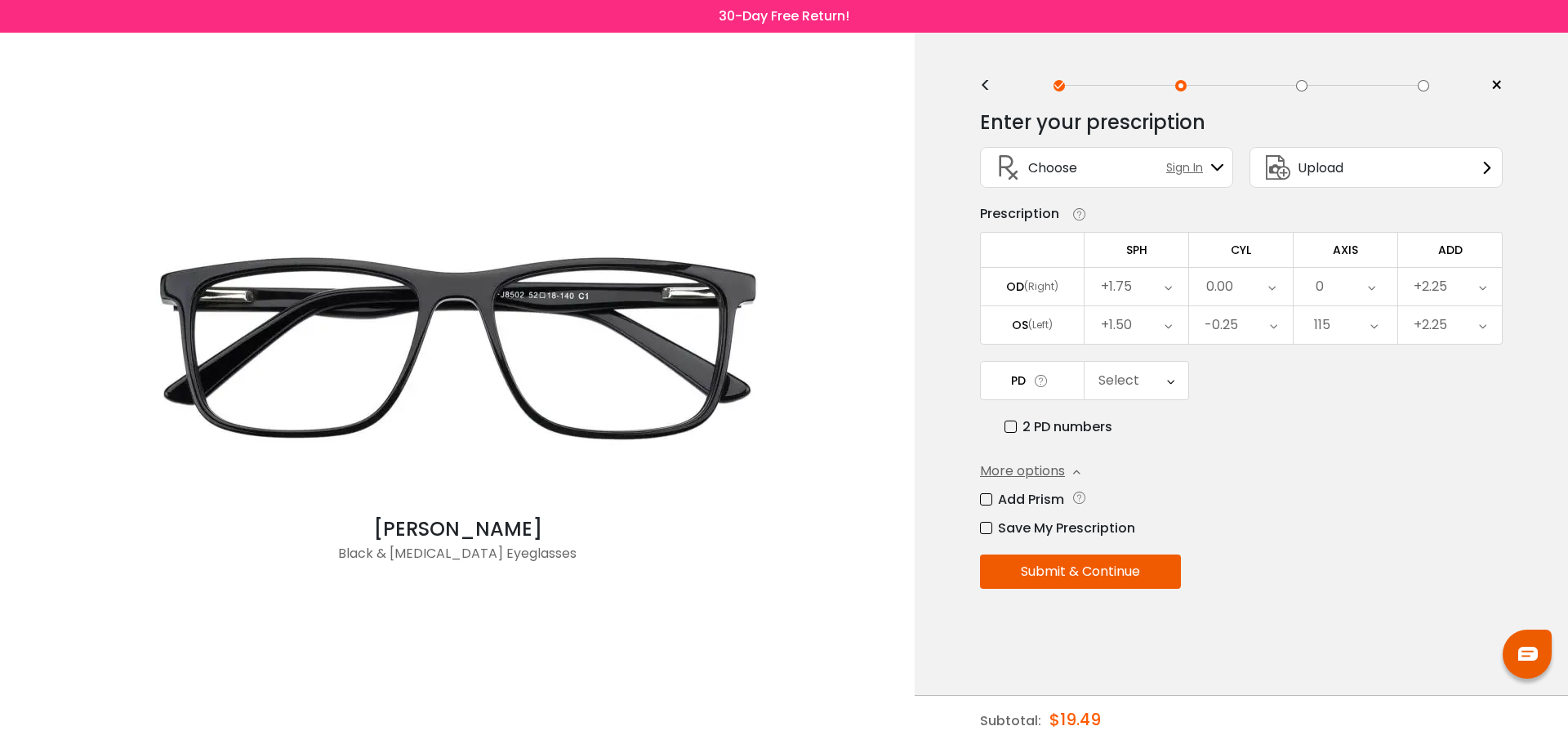
click at [986, 499] on label "Add Prism" at bounding box center [1022, 499] width 84 height 21
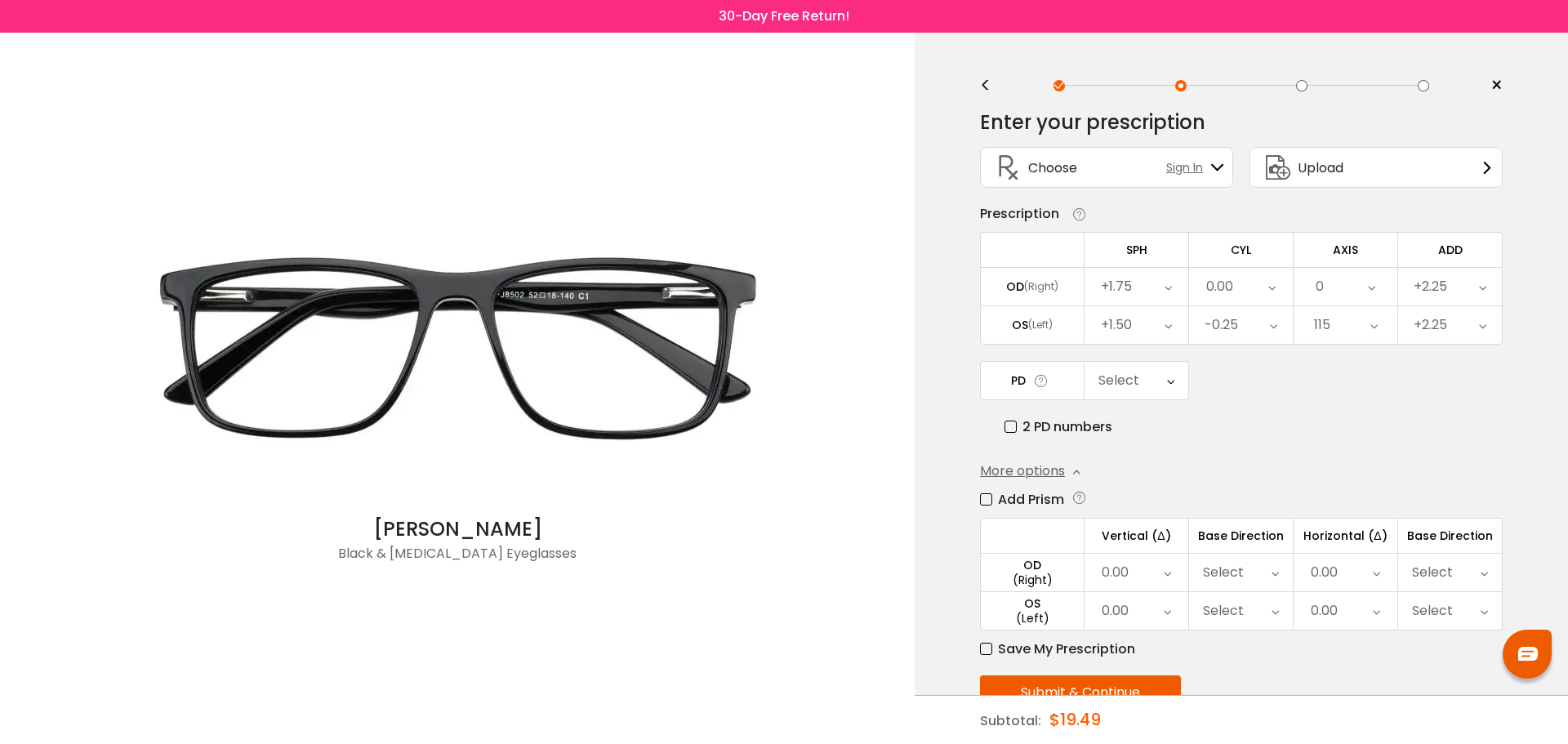
click at [1264, 572] on div "Select" at bounding box center [1241, 572] width 104 height 38
click at [1378, 569] on icon at bounding box center [1377, 572] width 8 height 38
click at [1485, 566] on icon at bounding box center [1484, 572] width 8 height 38
click at [1452, 666] on li "Out" at bounding box center [1450, 666] width 104 height 29
click at [1484, 617] on icon at bounding box center [1484, 611] width 8 height 38
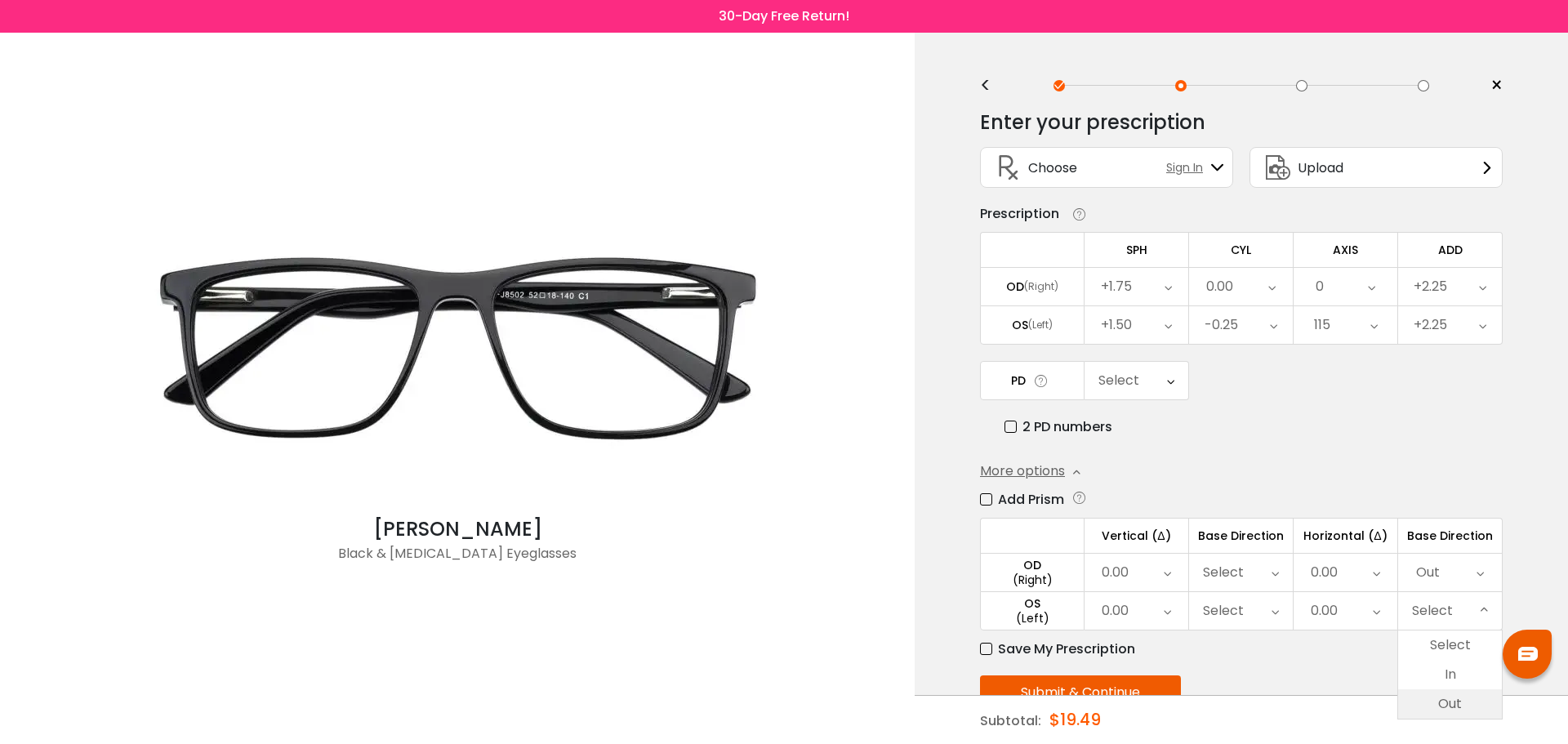
click at [1463, 702] on li "Out" at bounding box center [1450, 704] width 104 height 29
click at [1378, 581] on icon at bounding box center [1377, 572] width 8 height 38
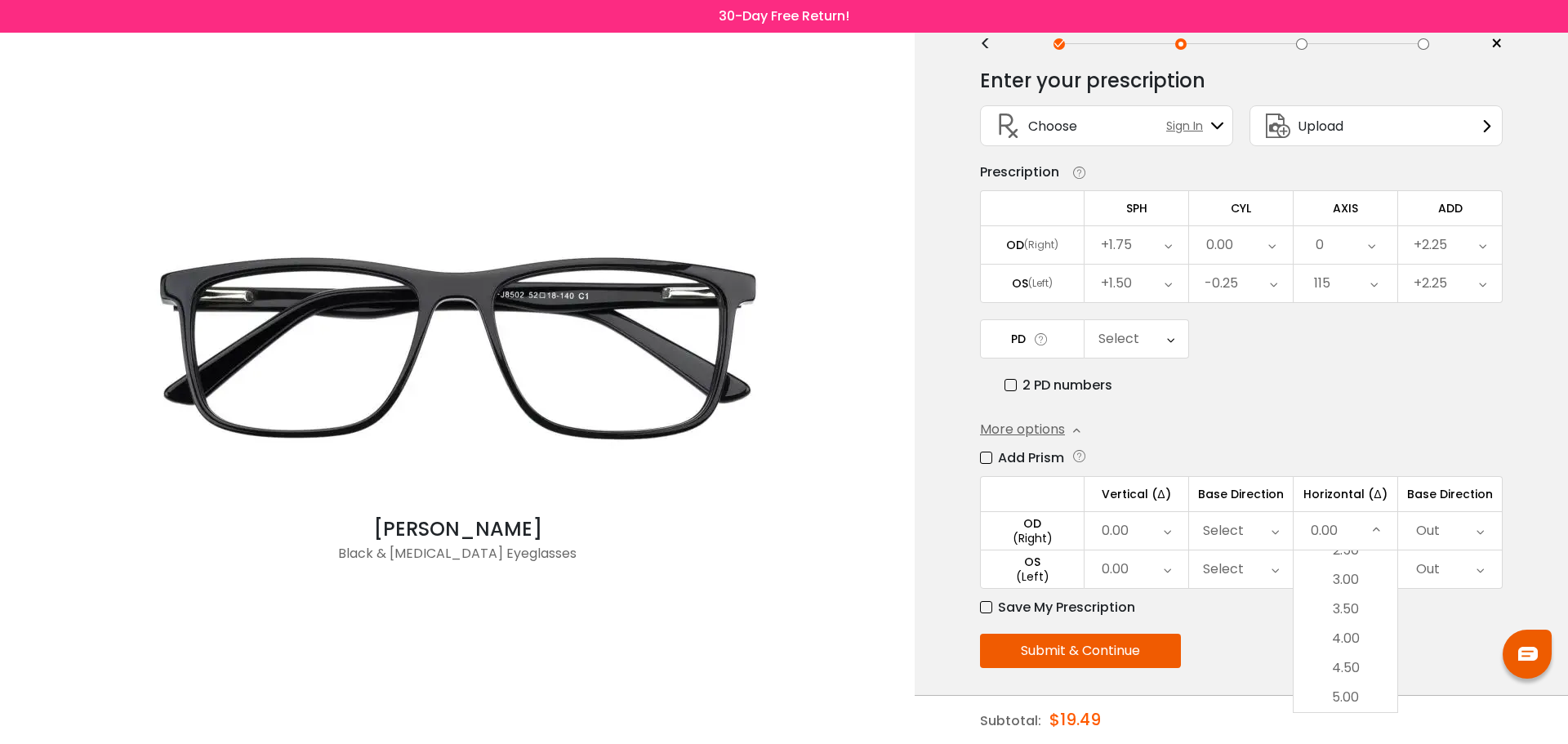
scroll to position [39, 0]
click at [1449, 641] on div "Submit & Continue" at bounding box center [1241, 653] width 523 height 34
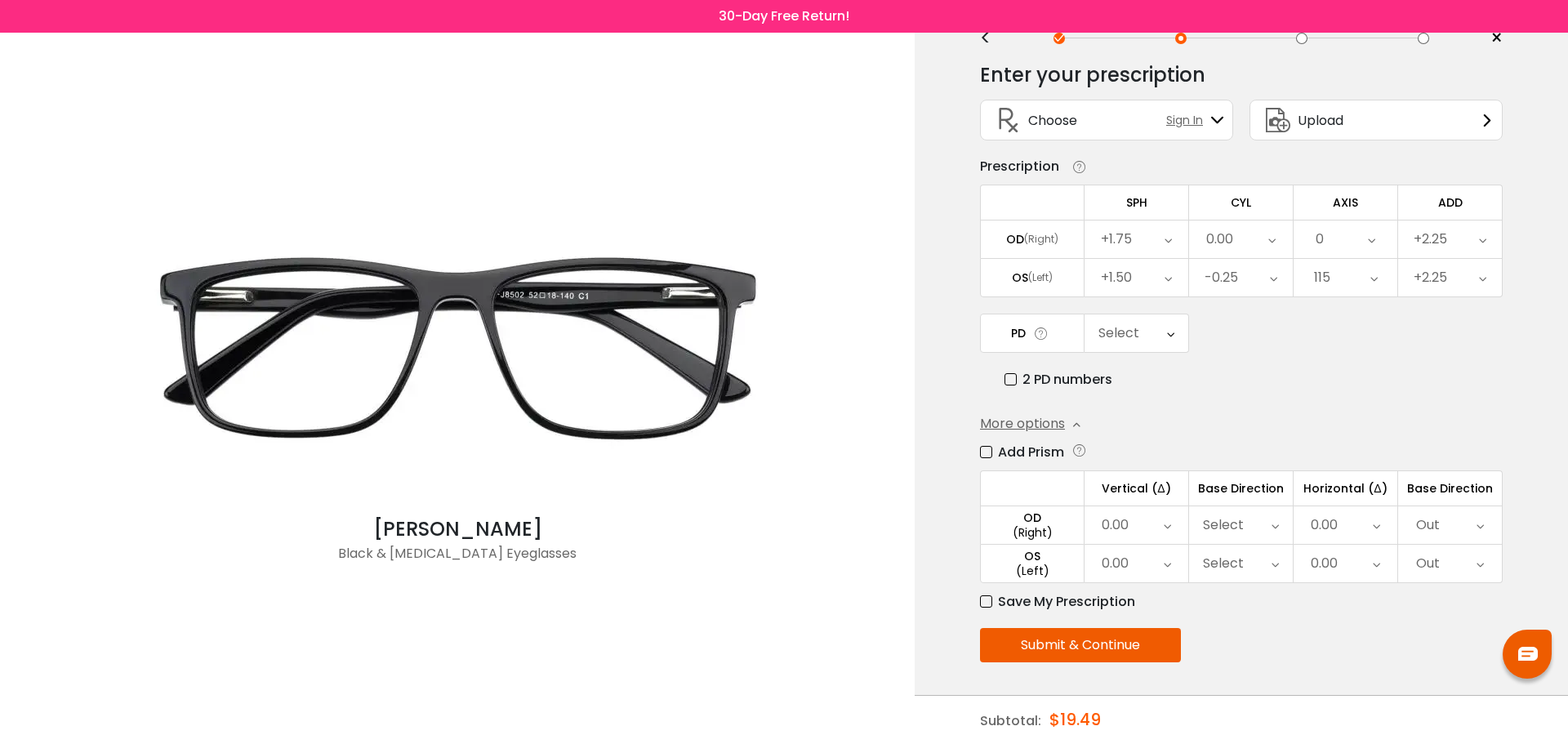
scroll to position [0, 0]
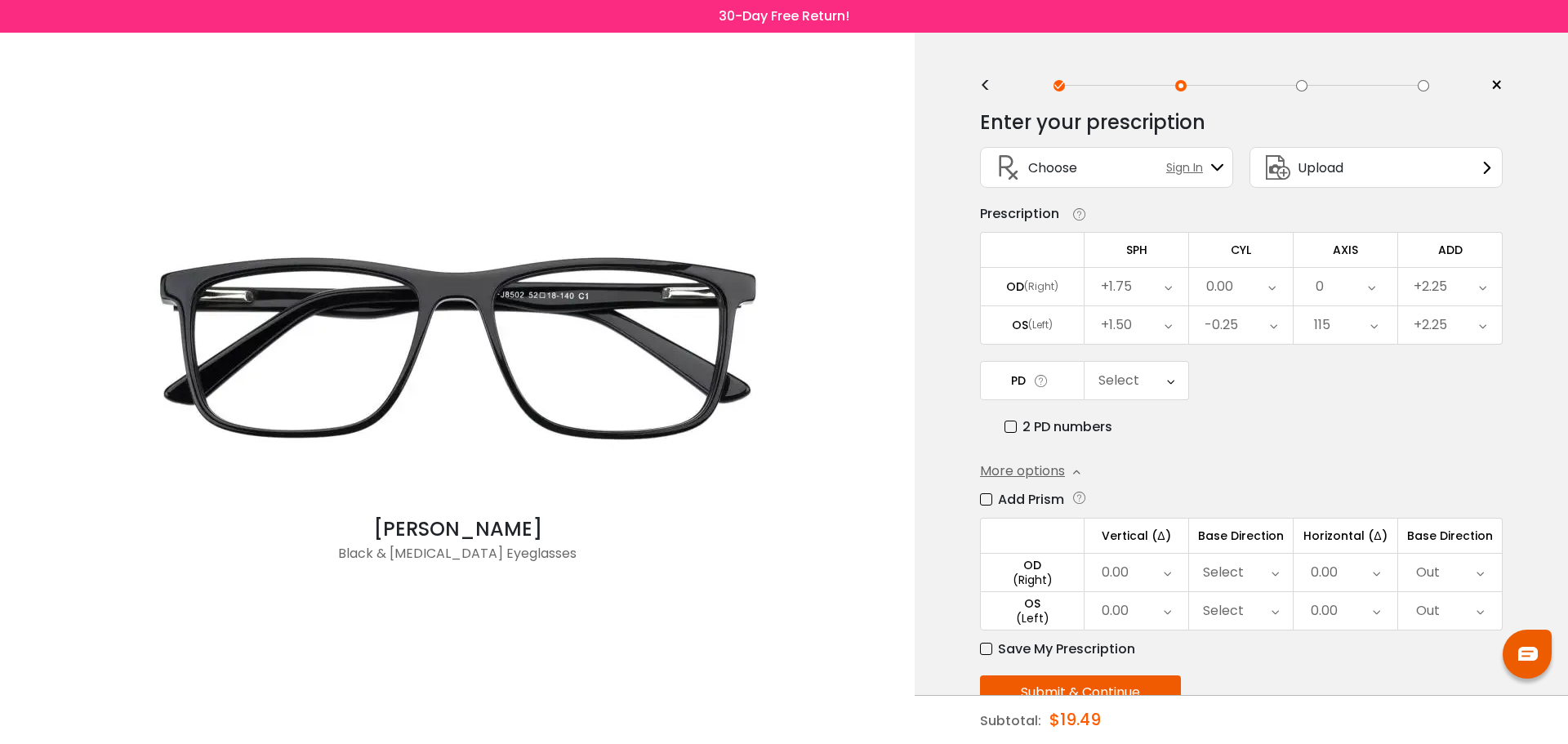
click at [1498, 81] on span "×" at bounding box center [1497, 86] width 12 height 25
